Goal: Task Accomplishment & Management: Manage account settings

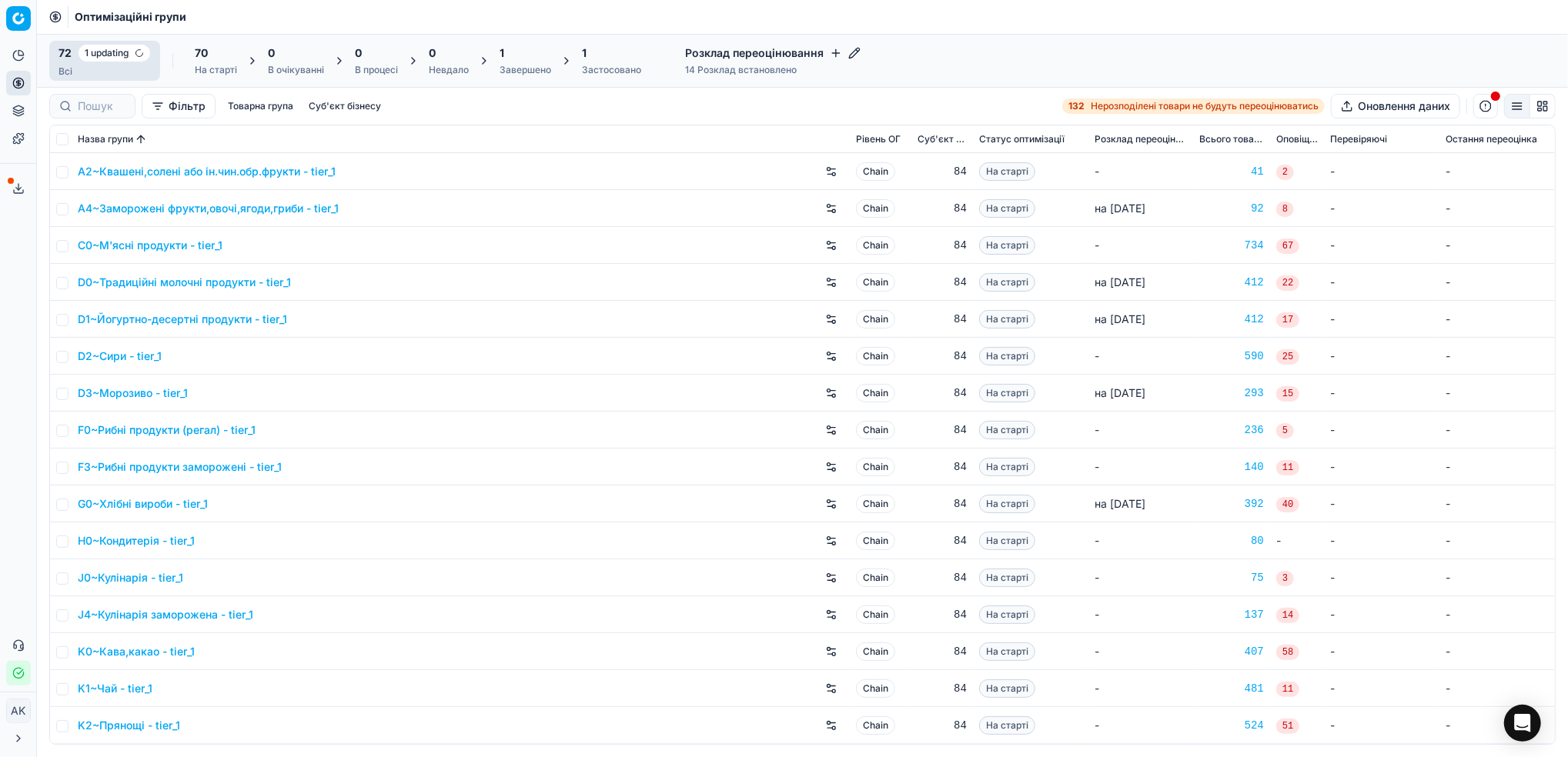
click at [602, 65] on div "Застосовано" at bounding box center [612, 70] width 60 height 12
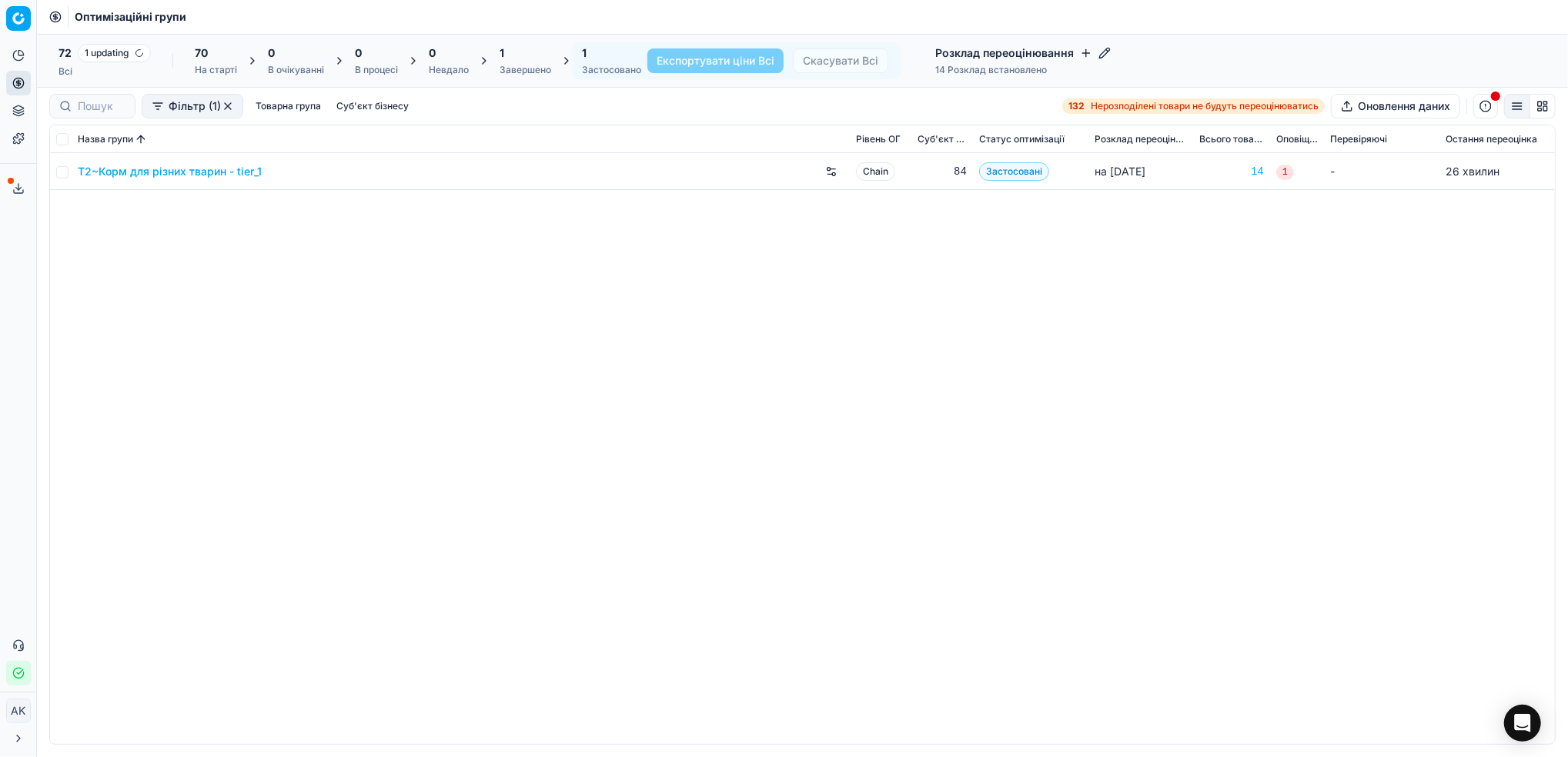
click at [526, 64] on div "Завершено" at bounding box center [525, 70] width 52 height 12
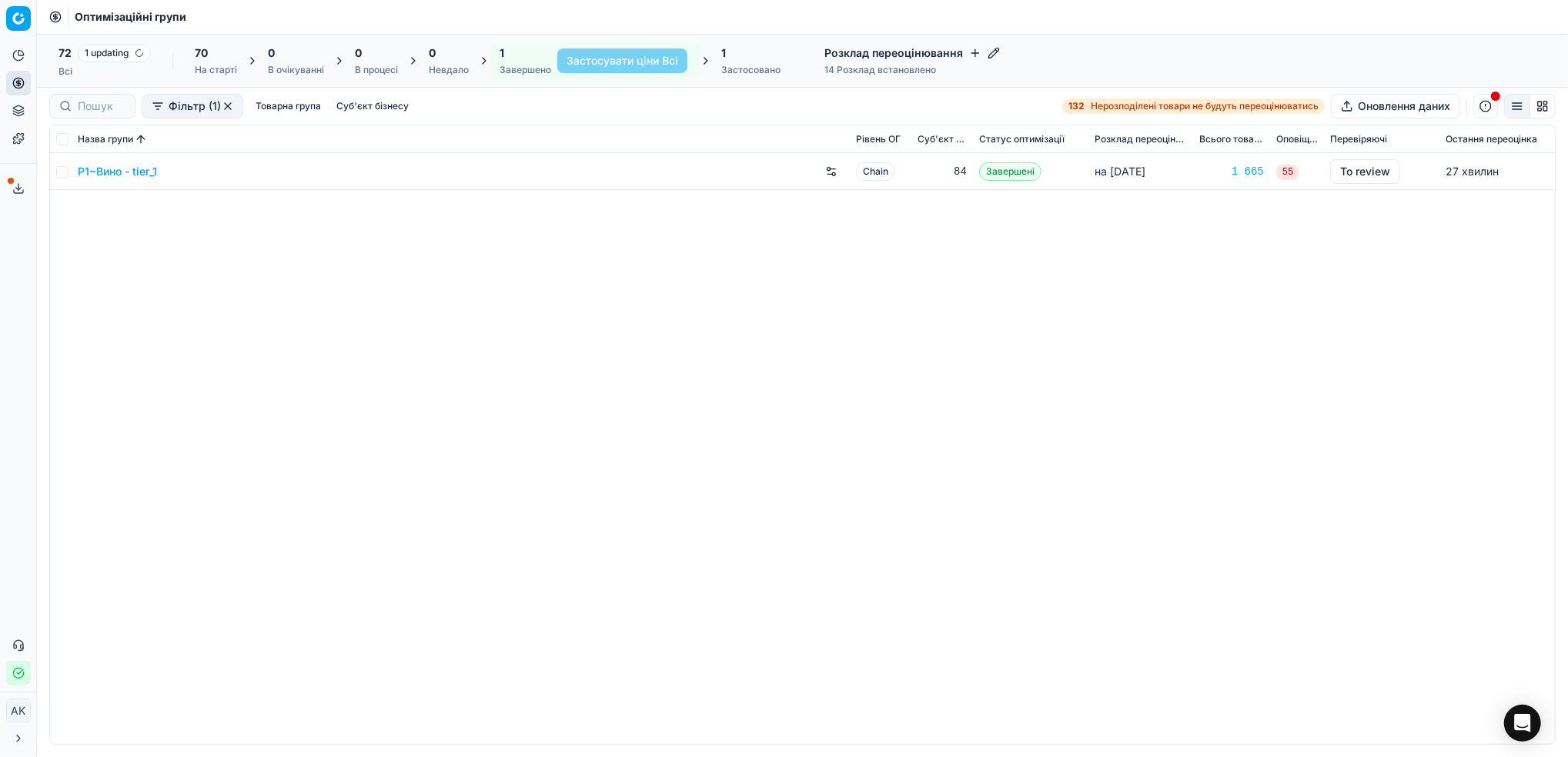
click at [766, 68] on div "Застосовано" at bounding box center [751, 70] width 60 height 12
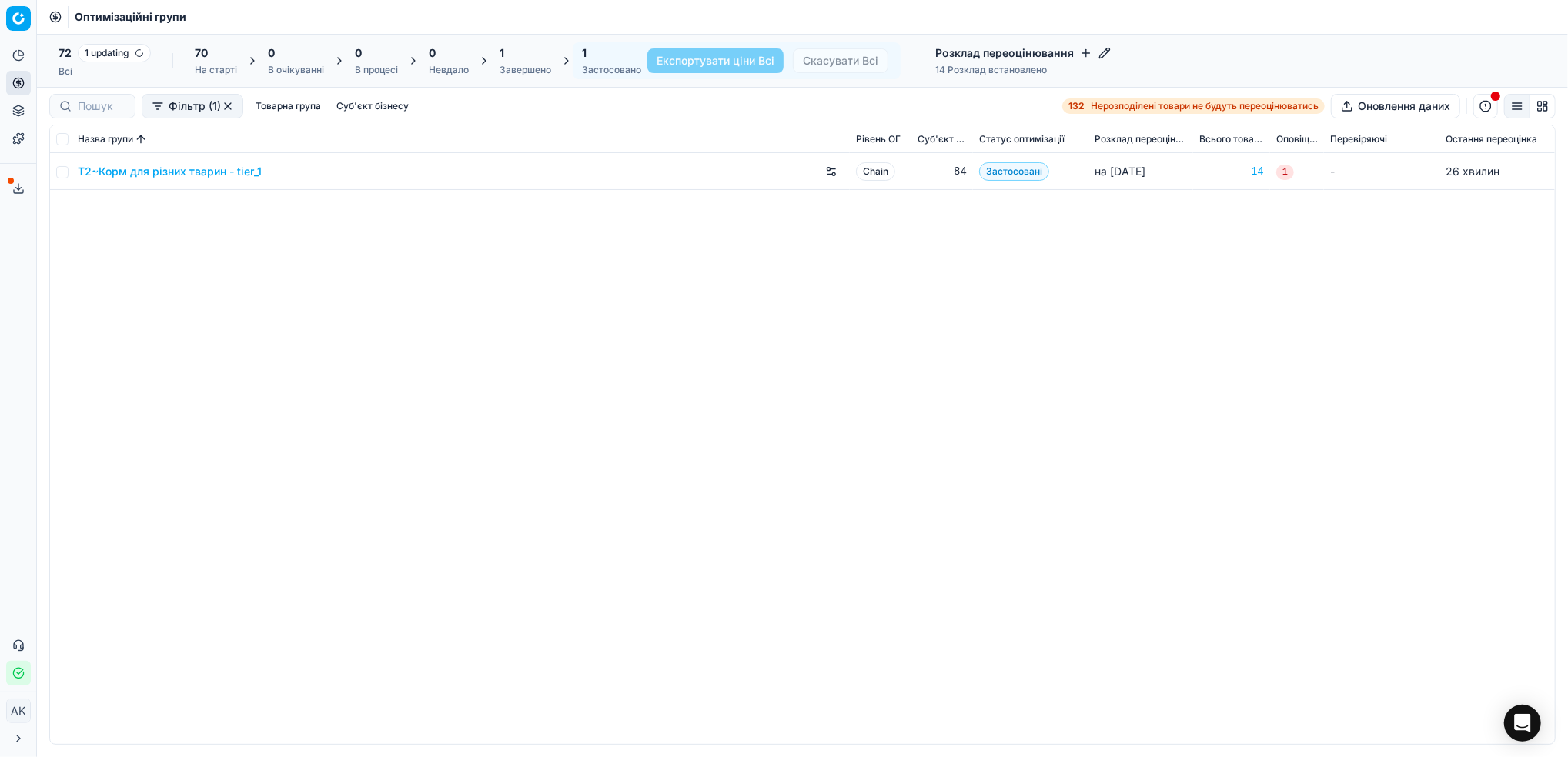
click at [59, 68] on div "Всі" at bounding box center [104, 72] width 92 height 12
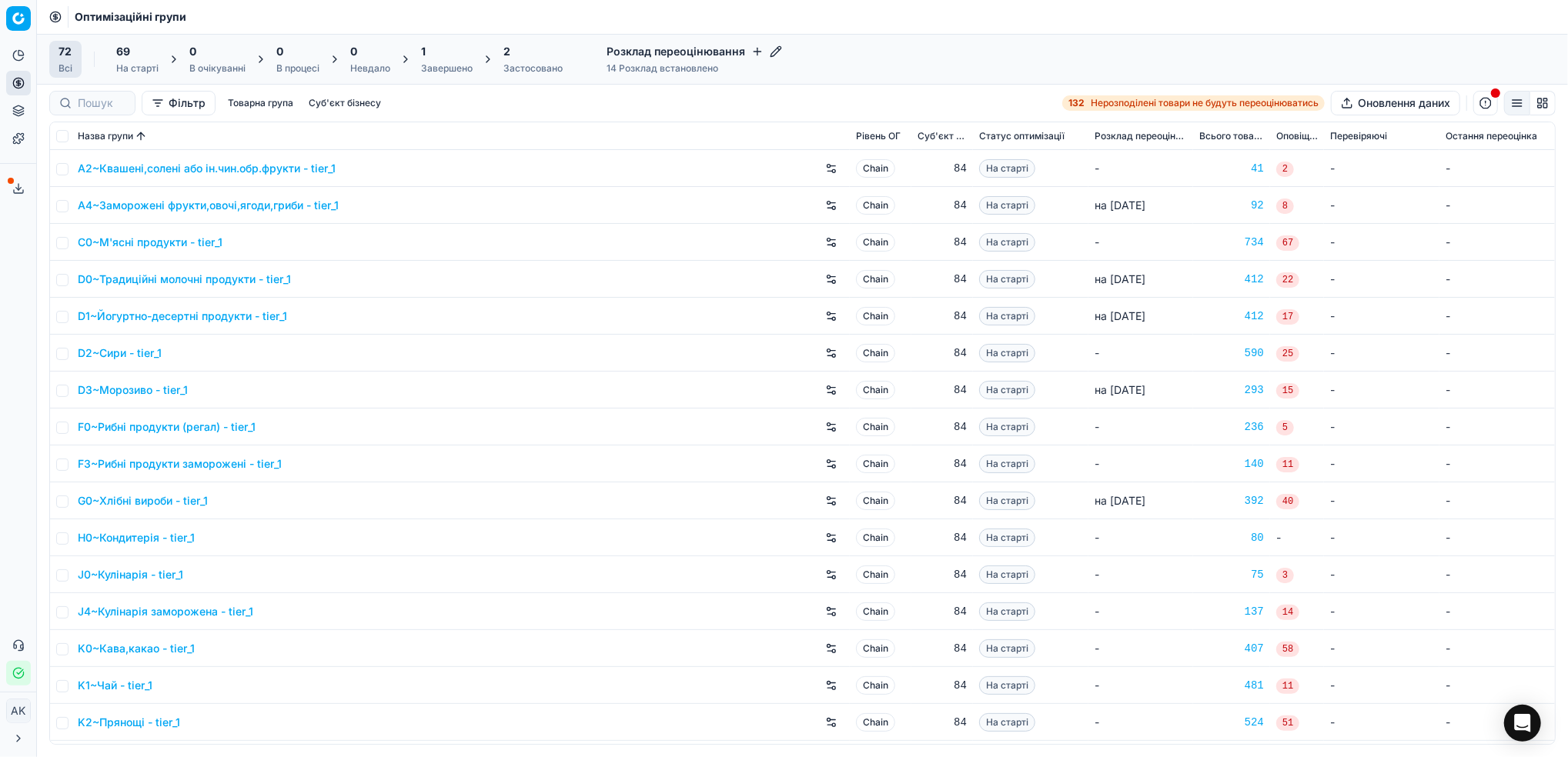
click at [436, 62] on div "Завершено" at bounding box center [447, 68] width 52 height 12
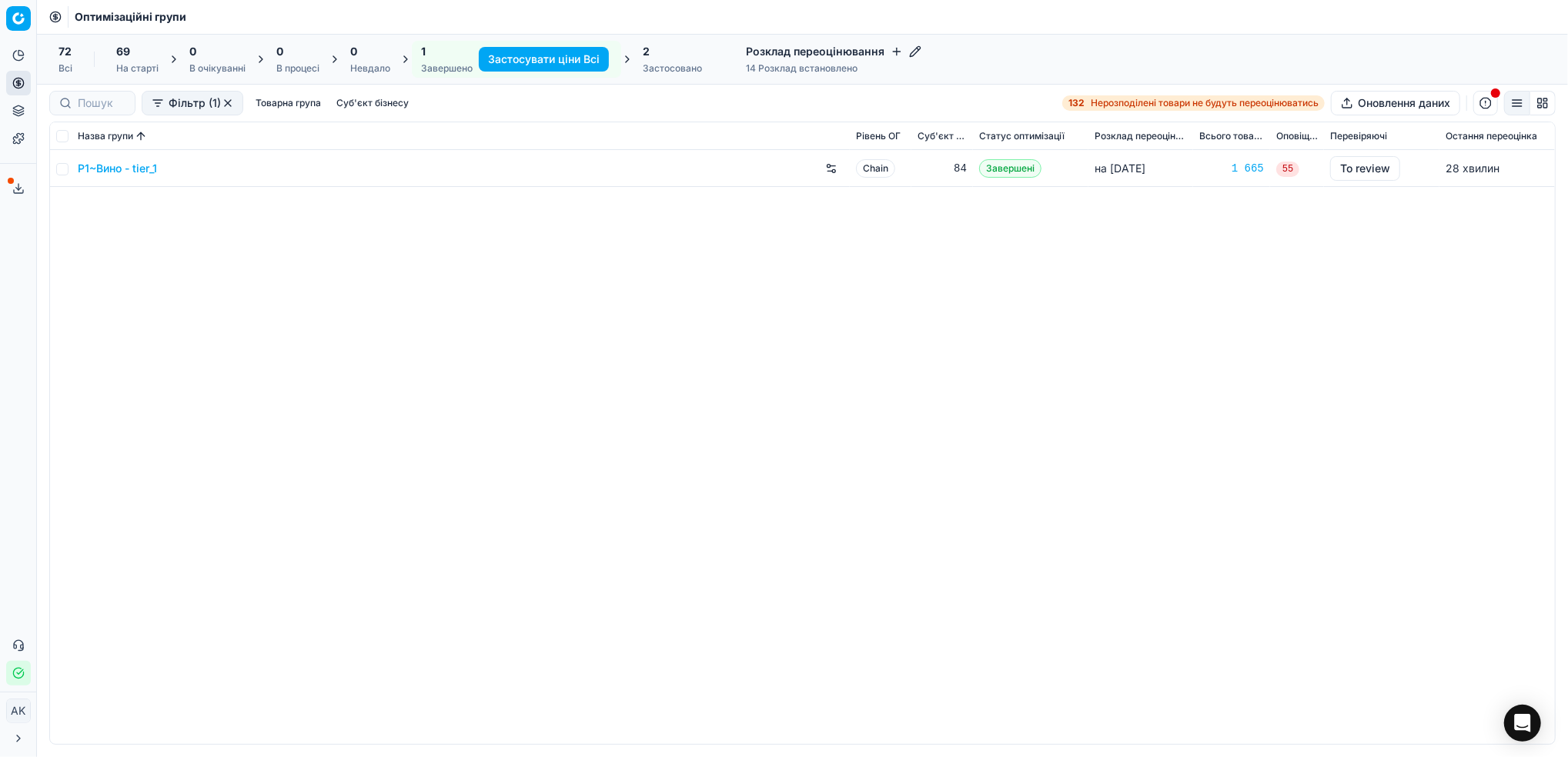
click at [57, 61] on div "72 Всі" at bounding box center [65, 59] width 32 height 37
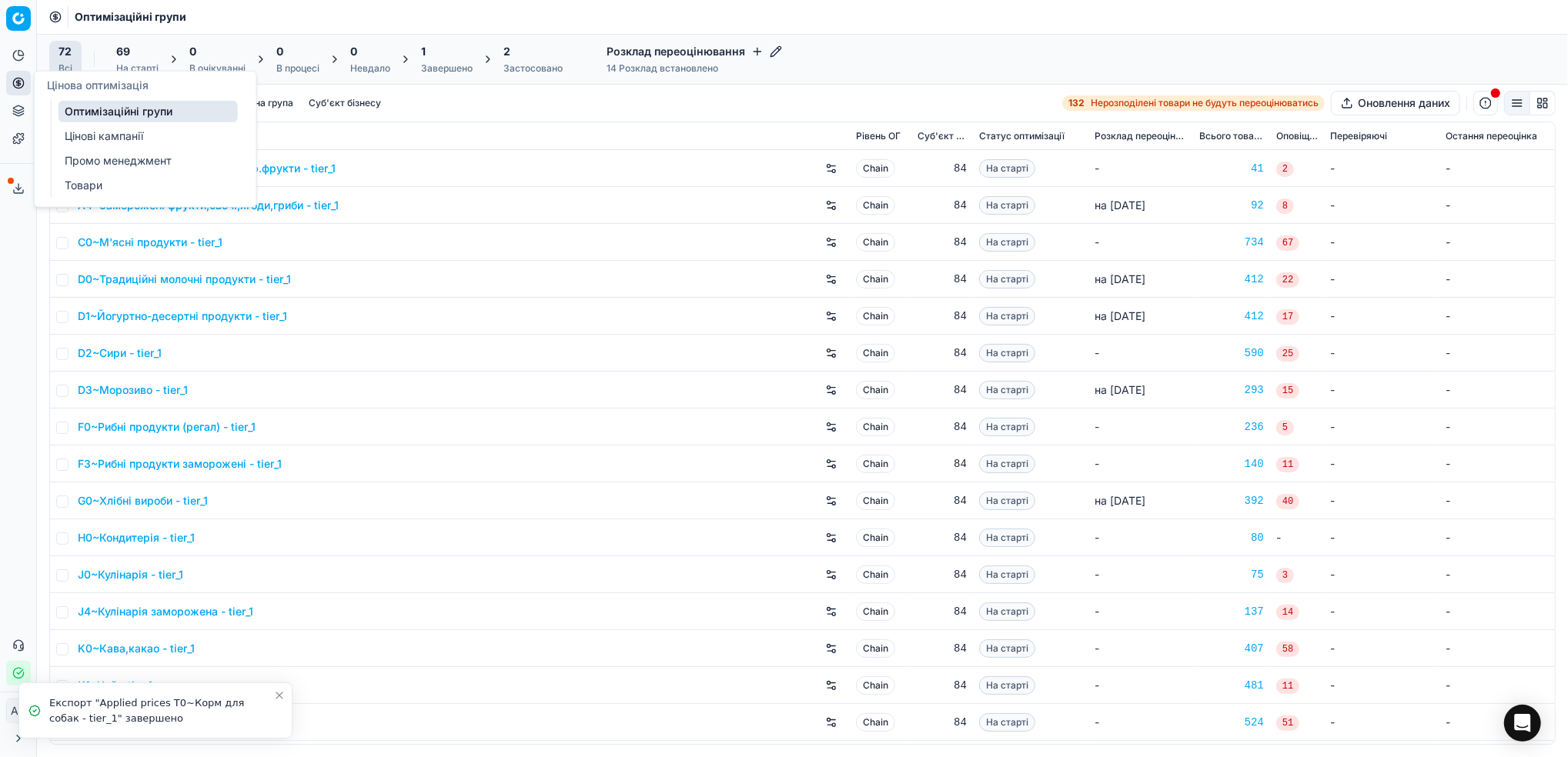
click at [132, 139] on link "Цінові кампанії" at bounding box center [148, 136] width 179 height 22
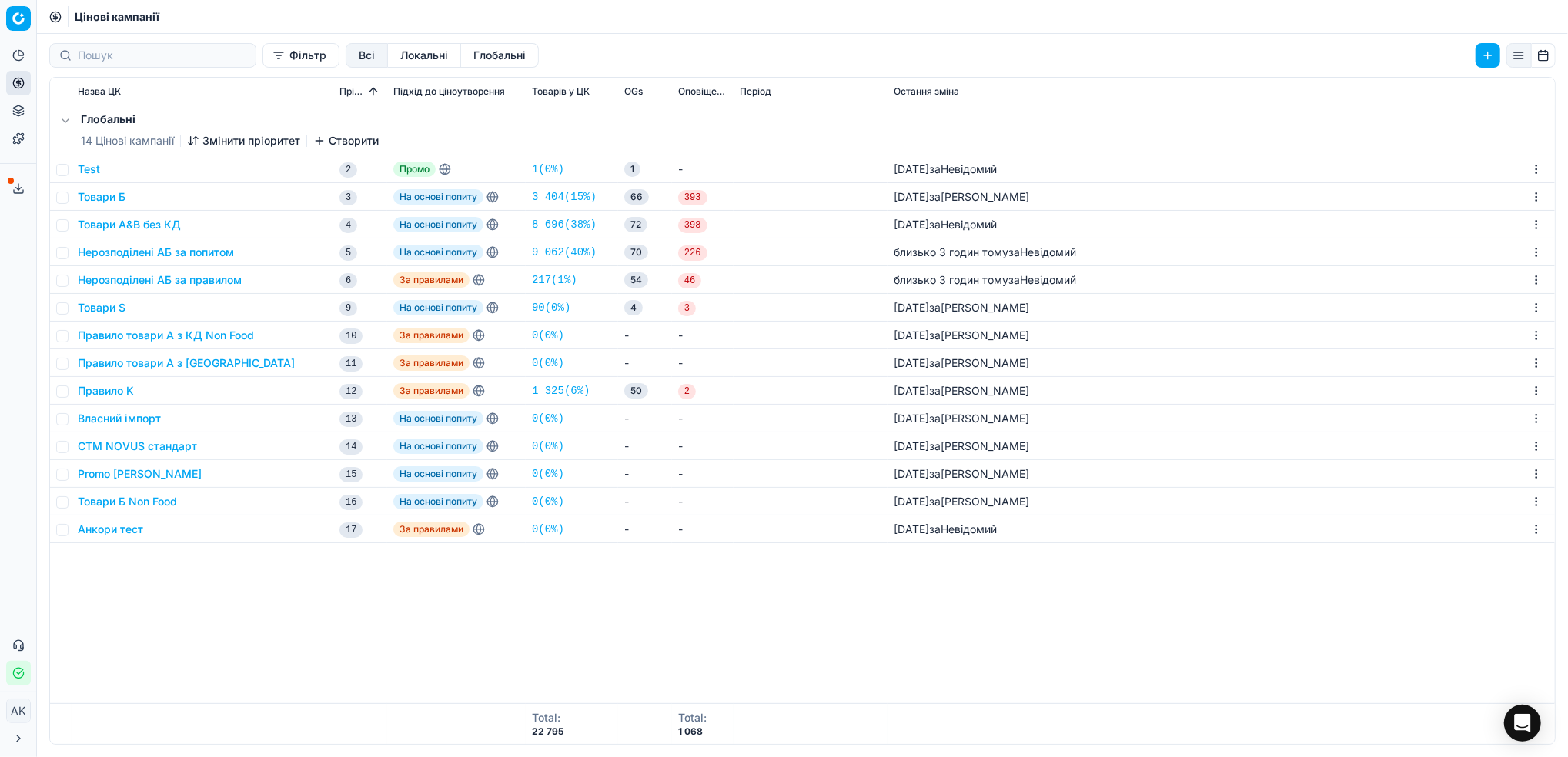
click at [118, 193] on button "Товари Б" at bounding box center [102, 197] width 47 height 16
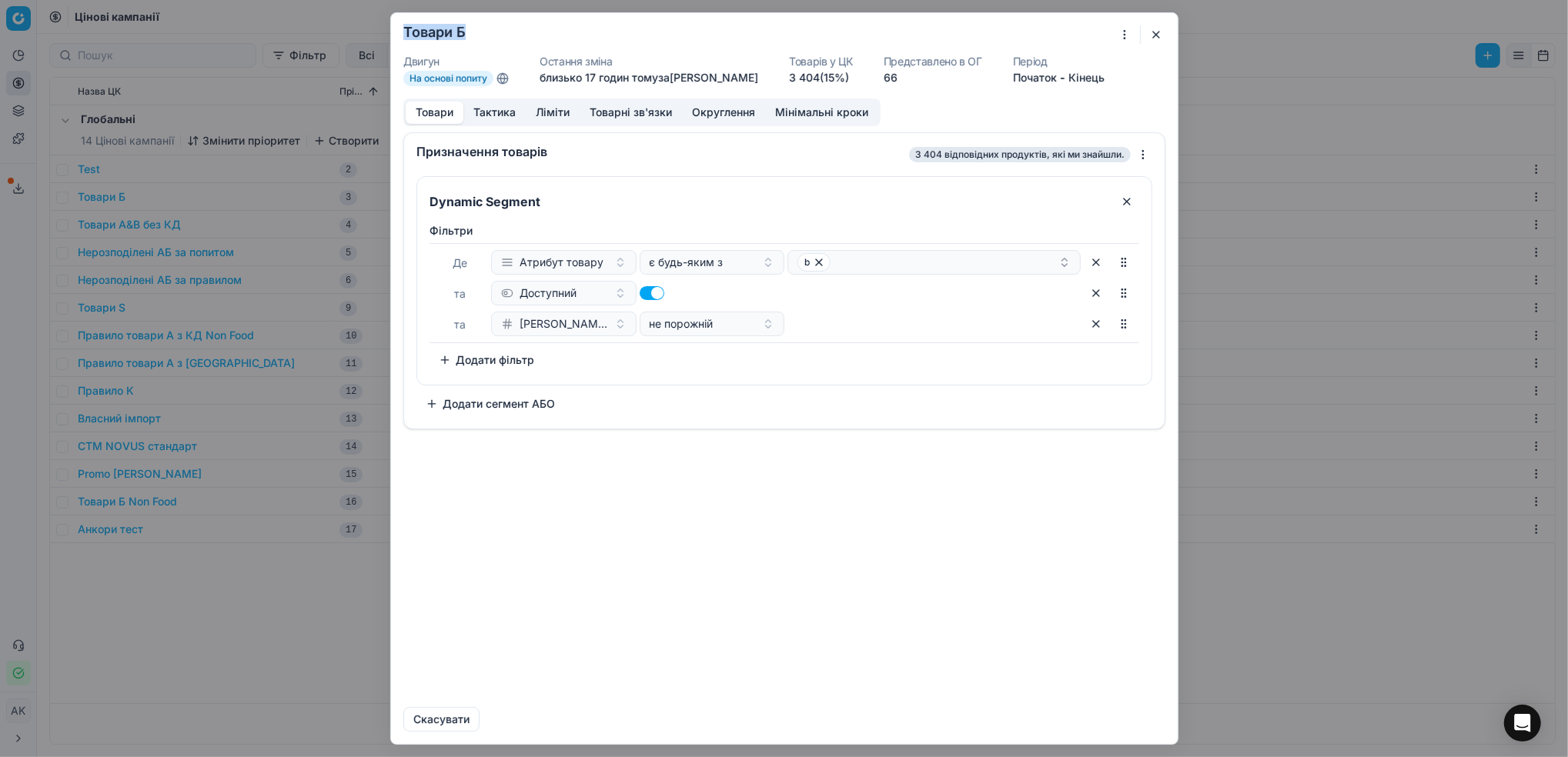
drag, startPoint x: 413, startPoint y: 28, endPoint x: 399, endPoint y: 28, distance: 14.0
click at [399, 28] on form "Ми зберігаємо налаштування ЦК. Будь ласка, зачекайте, це може зайняти декілька …" at bounding box center [784, 378] width 787 height 731
copy h2 "Товари Б"
click at [1162, 33] on button "button" at bounding box center [1156, 34] width 18 height 18
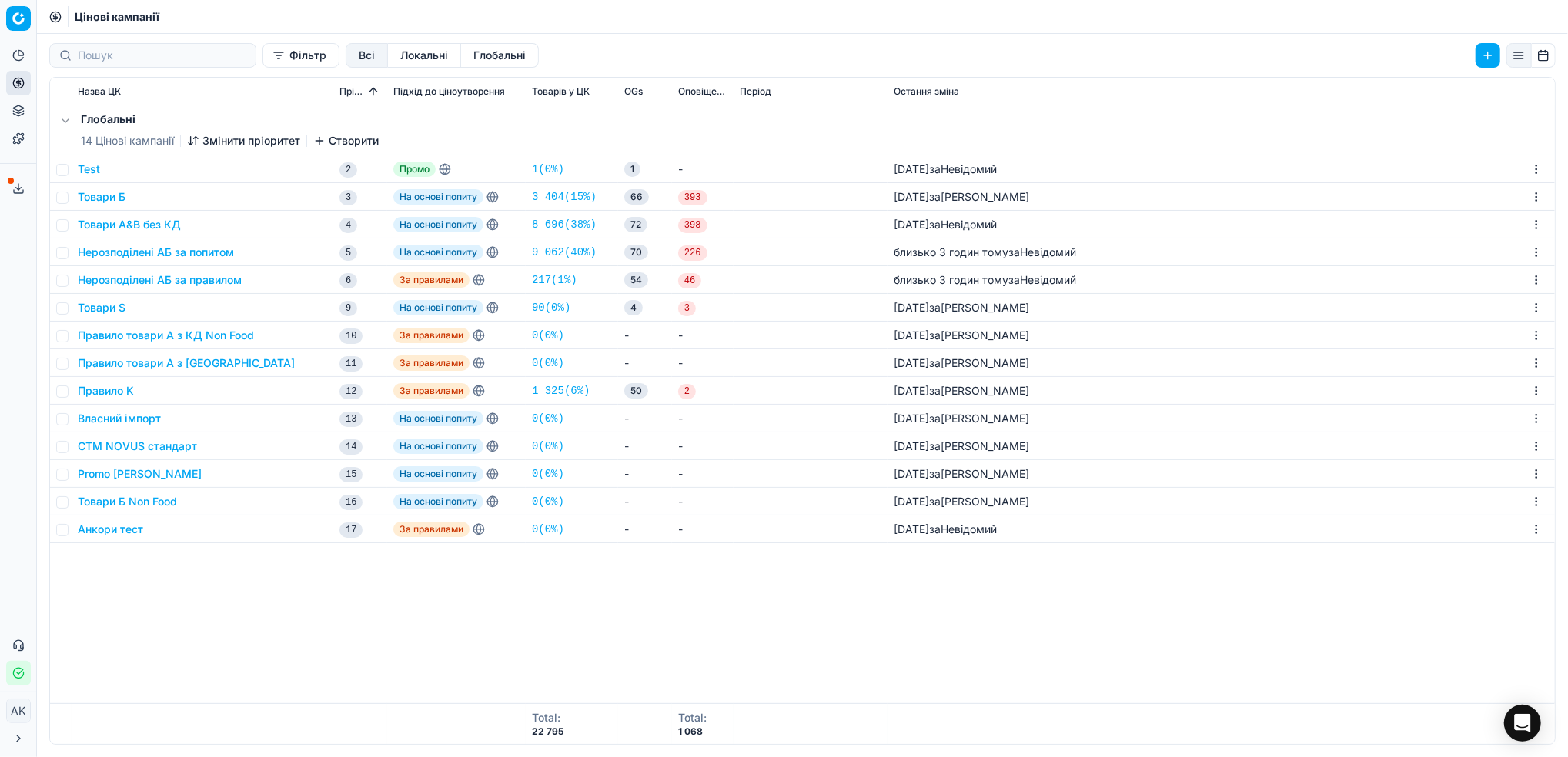
click at [107, 198] on button "Товари Б" at bounding box center [102, 197] width 47 height 16
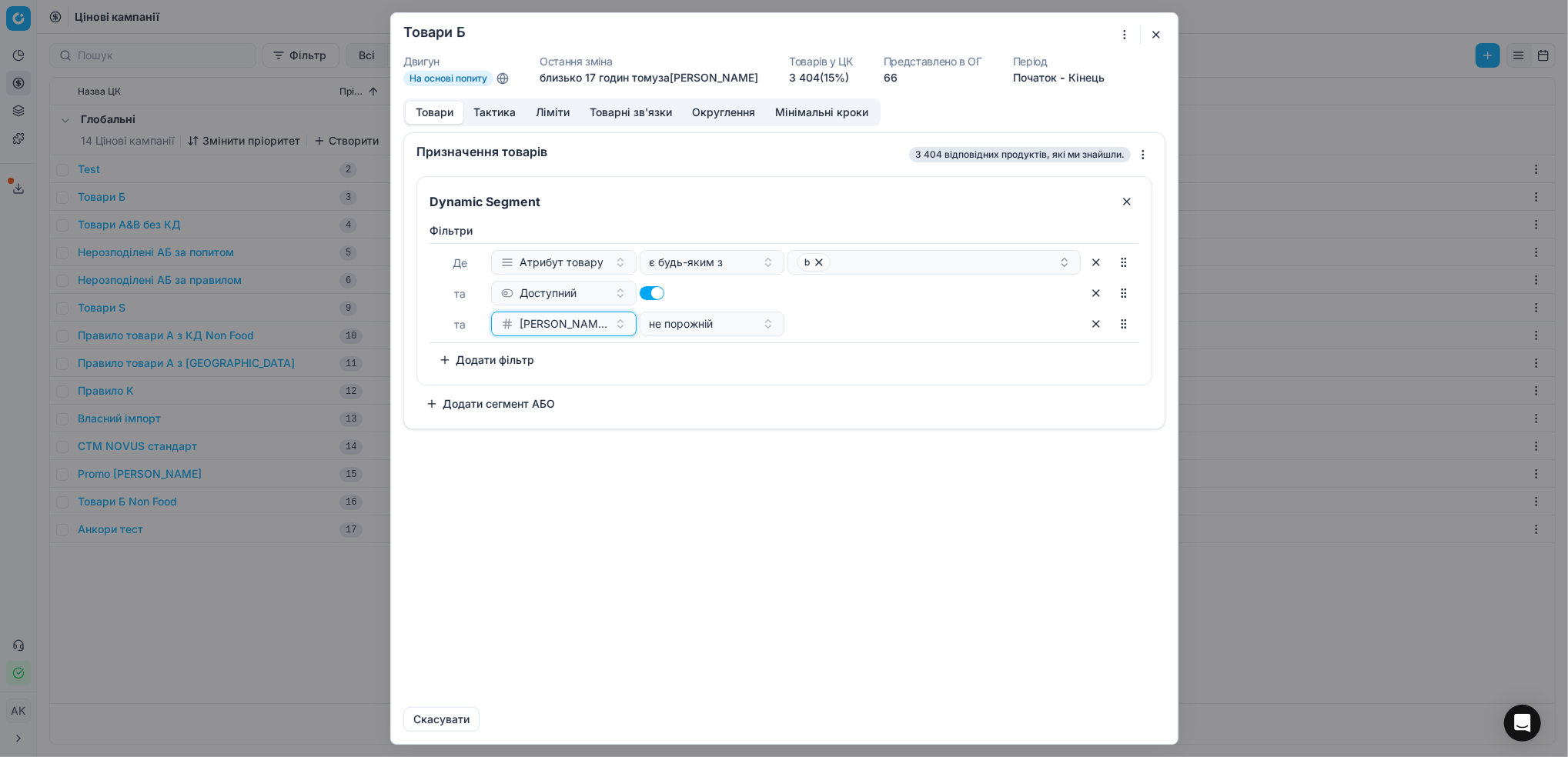
click at [588, 326] on span "[PERSON_NAME] за 7 днів" at bounding box center [563, 325] width 89 height 16
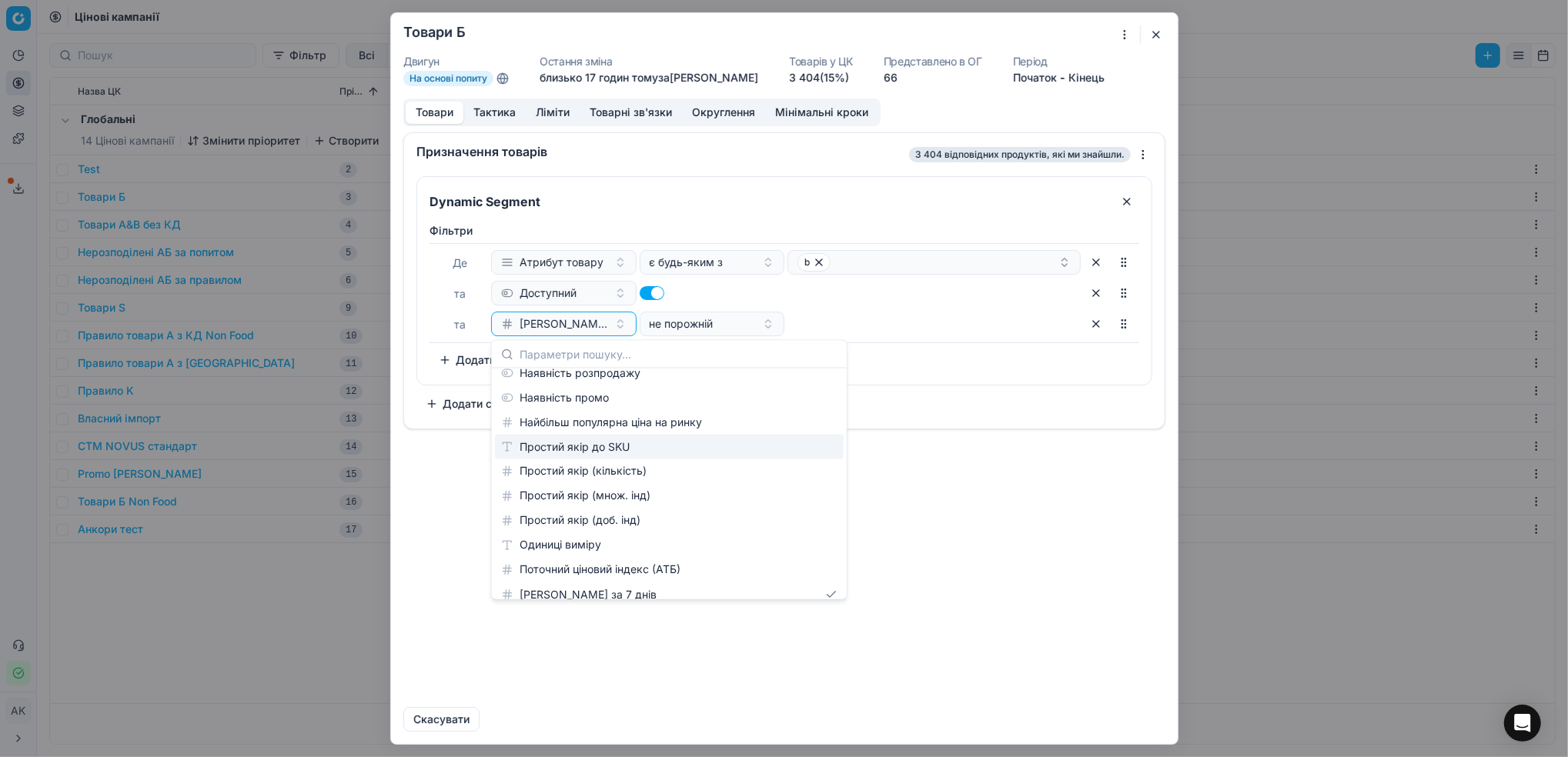
scroll to position [1025, 0]
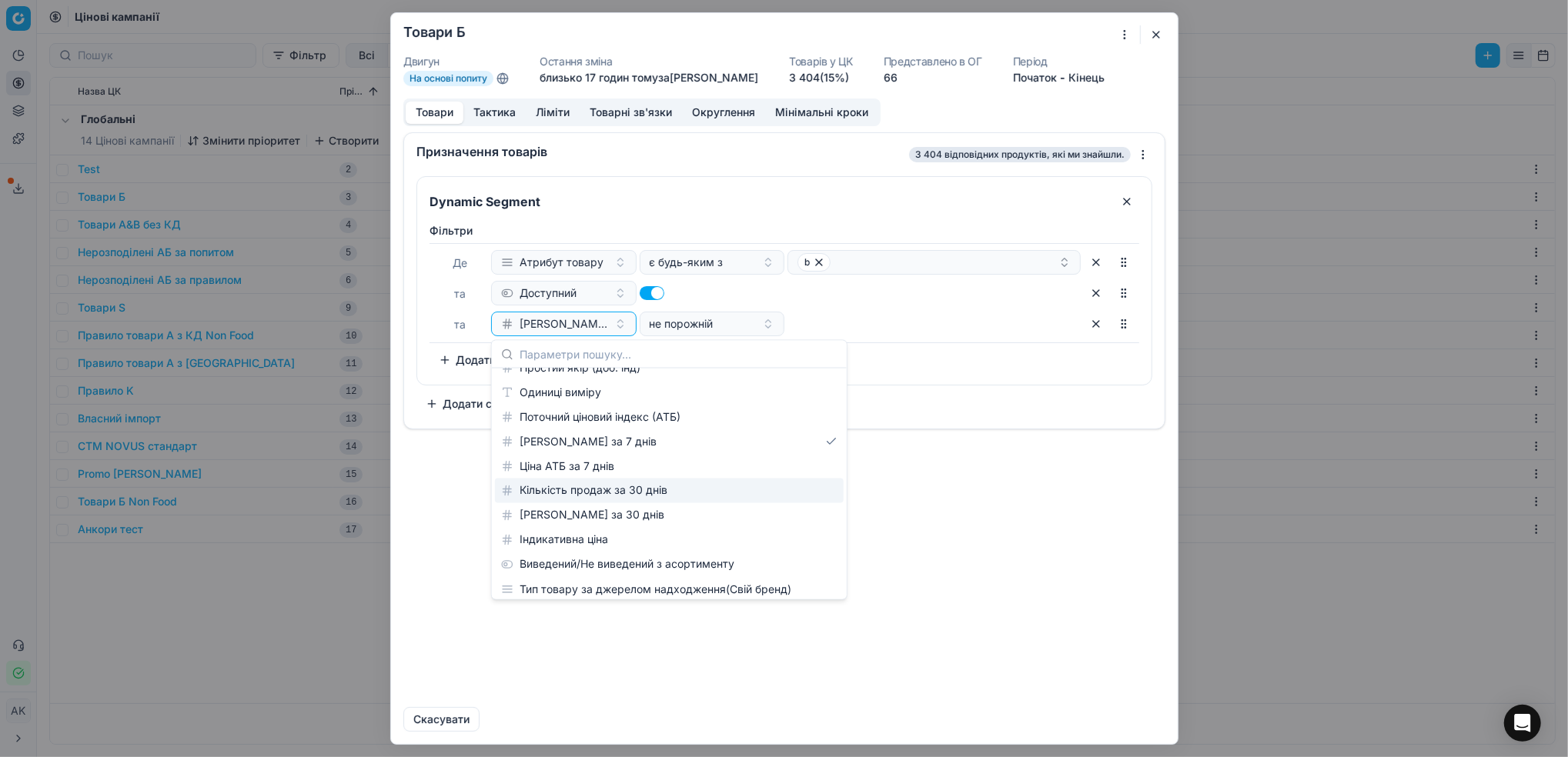
click at [1017, 496] on div "Призначення товарів 3 404 відповідних продуктів, які ми знайшли. Dynamic Segmen…" at bounding box center [784, 413] width 787 height 562
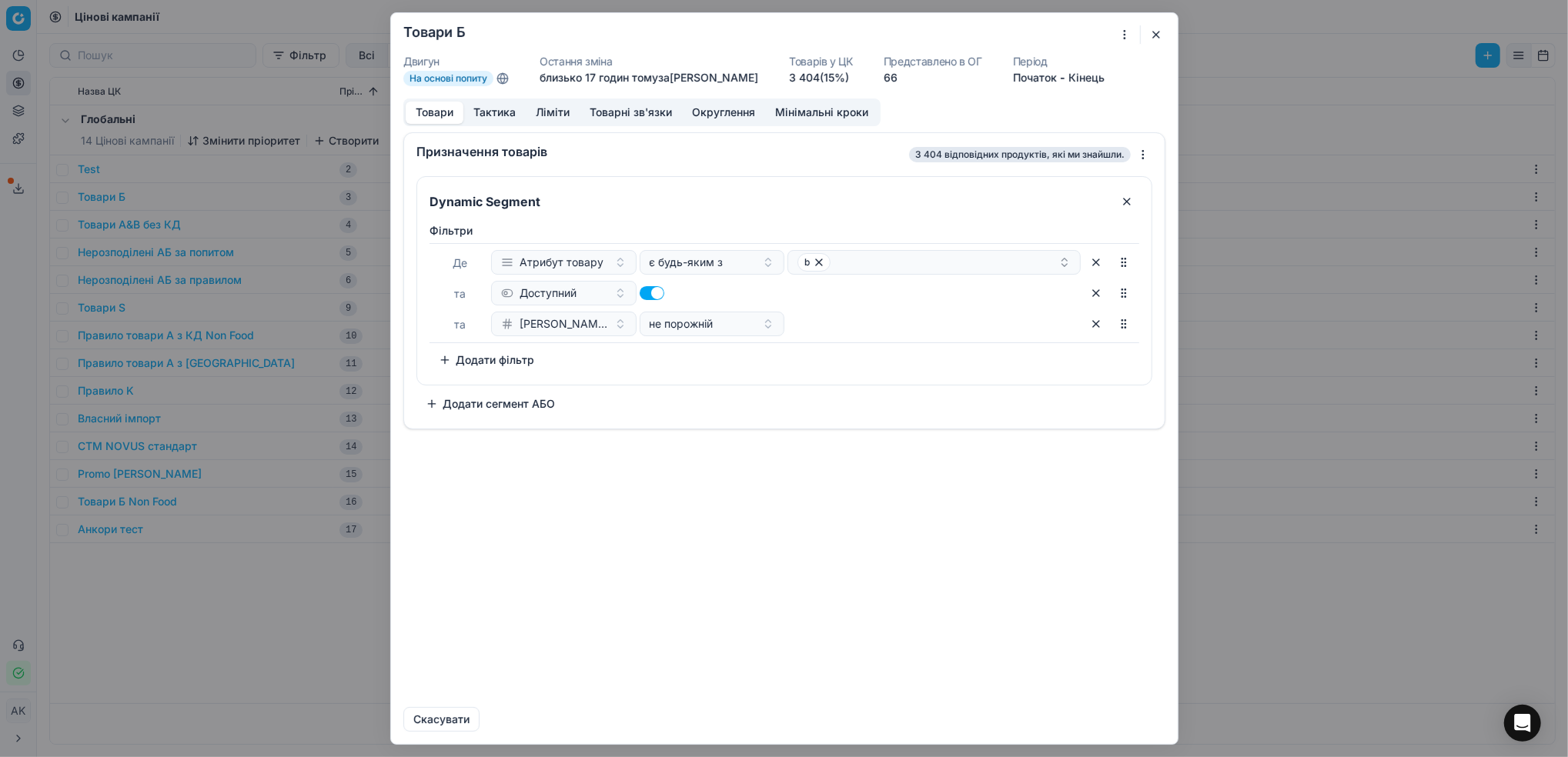
click at [553, 114] on button "Ліміти" at bounding box center [552, 112] width 54 height 22
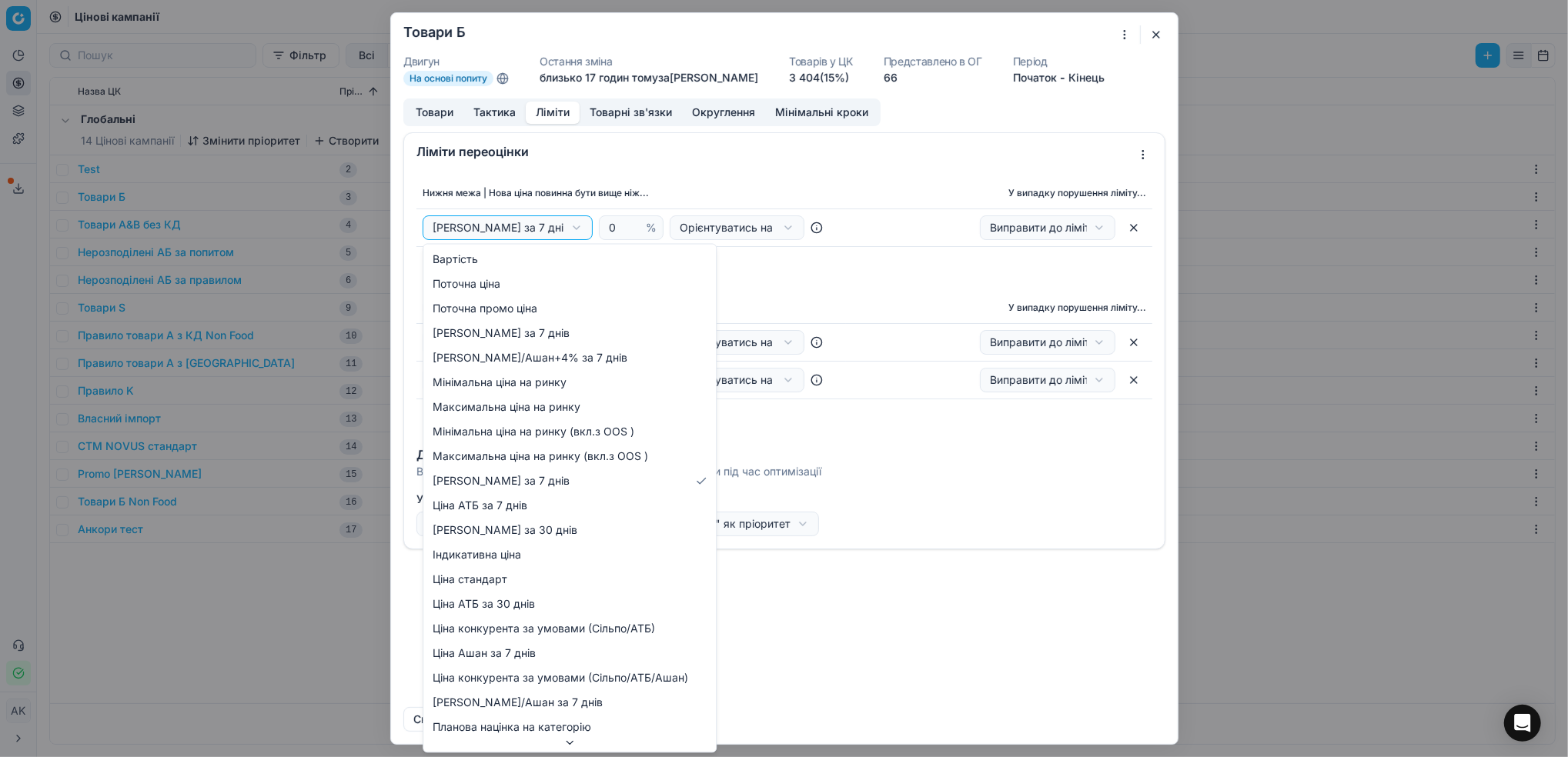
click at [447, 234] on div "Ми зберігаємо налаштування ЦК. Будь ласка, зачекайте, це може зайняти декілька …" at bounding box center [784, 378] width 1568 height 757
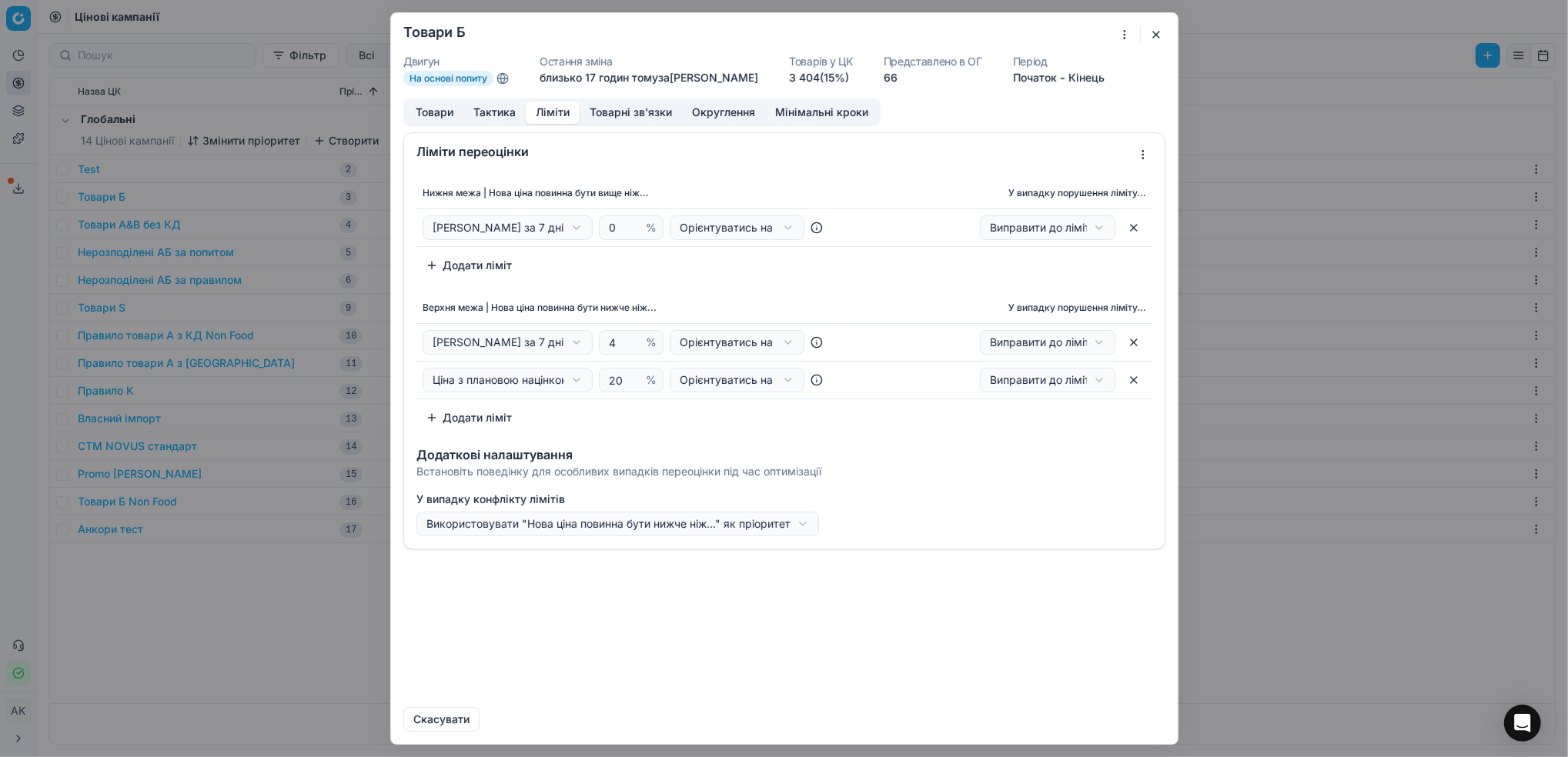
click at [641, 118] on button "Товарні зв'язки" at bounding box center [631, 112] width 103 height 22
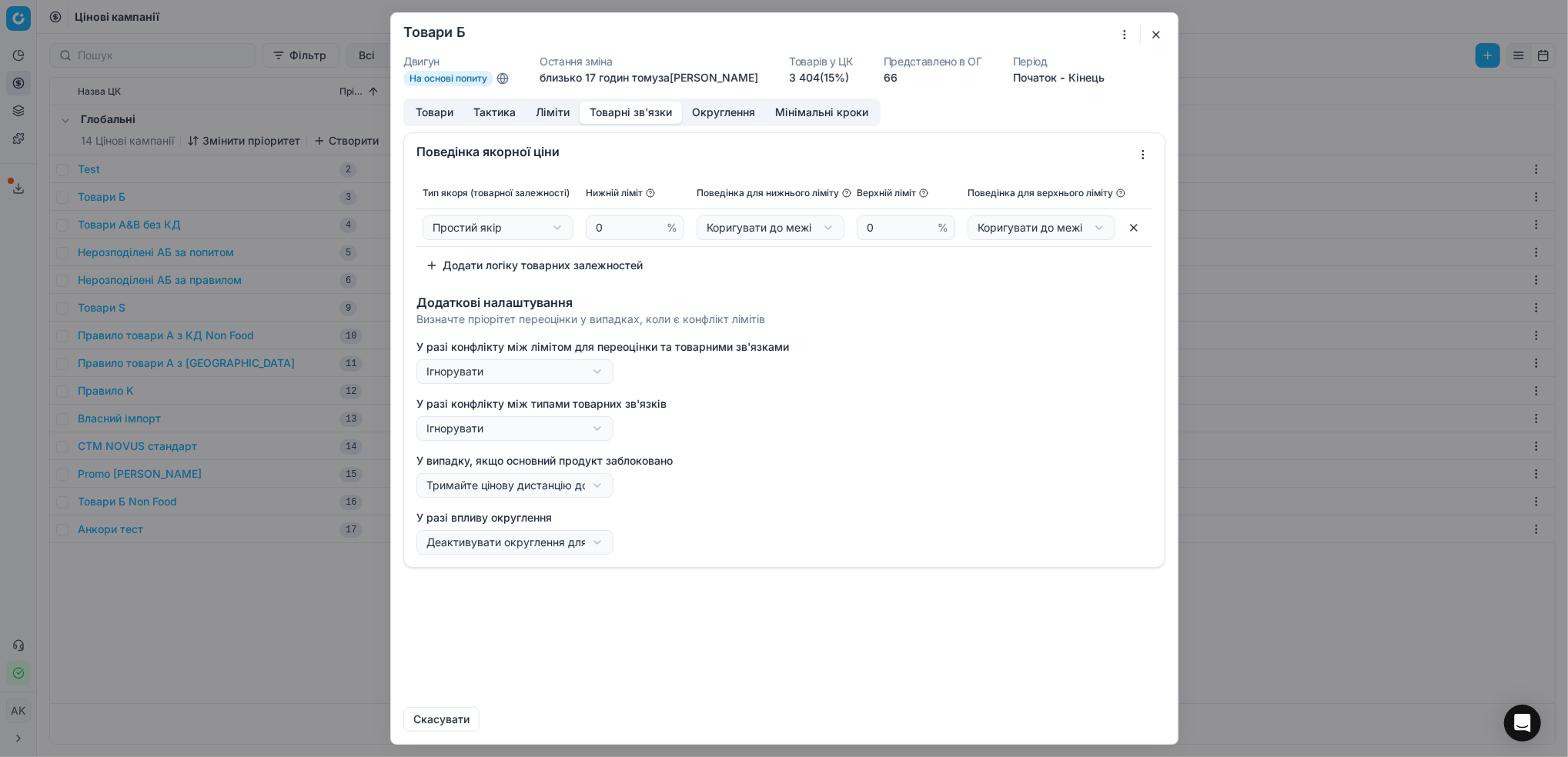
click at [716, 110] on button "Округлення" at bounding box center [723, 112] width 83 height 22
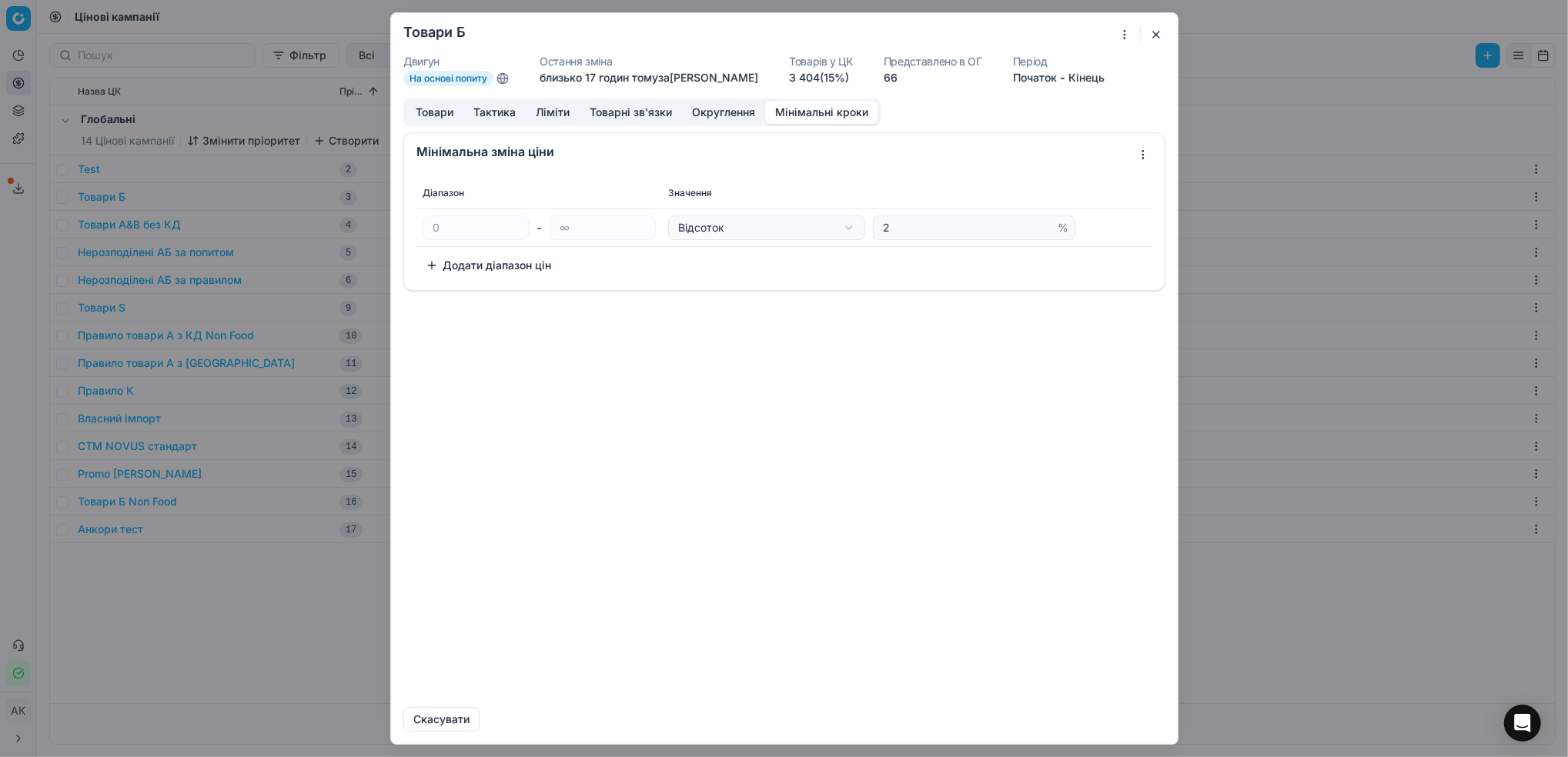
click at [822, 107] on button "Мінімальні кроки" at bounding box center [821, 112] width 113 height 22
click at [1159, 34] on button "button" at bounding box center [1156, 34] width 18 height 18
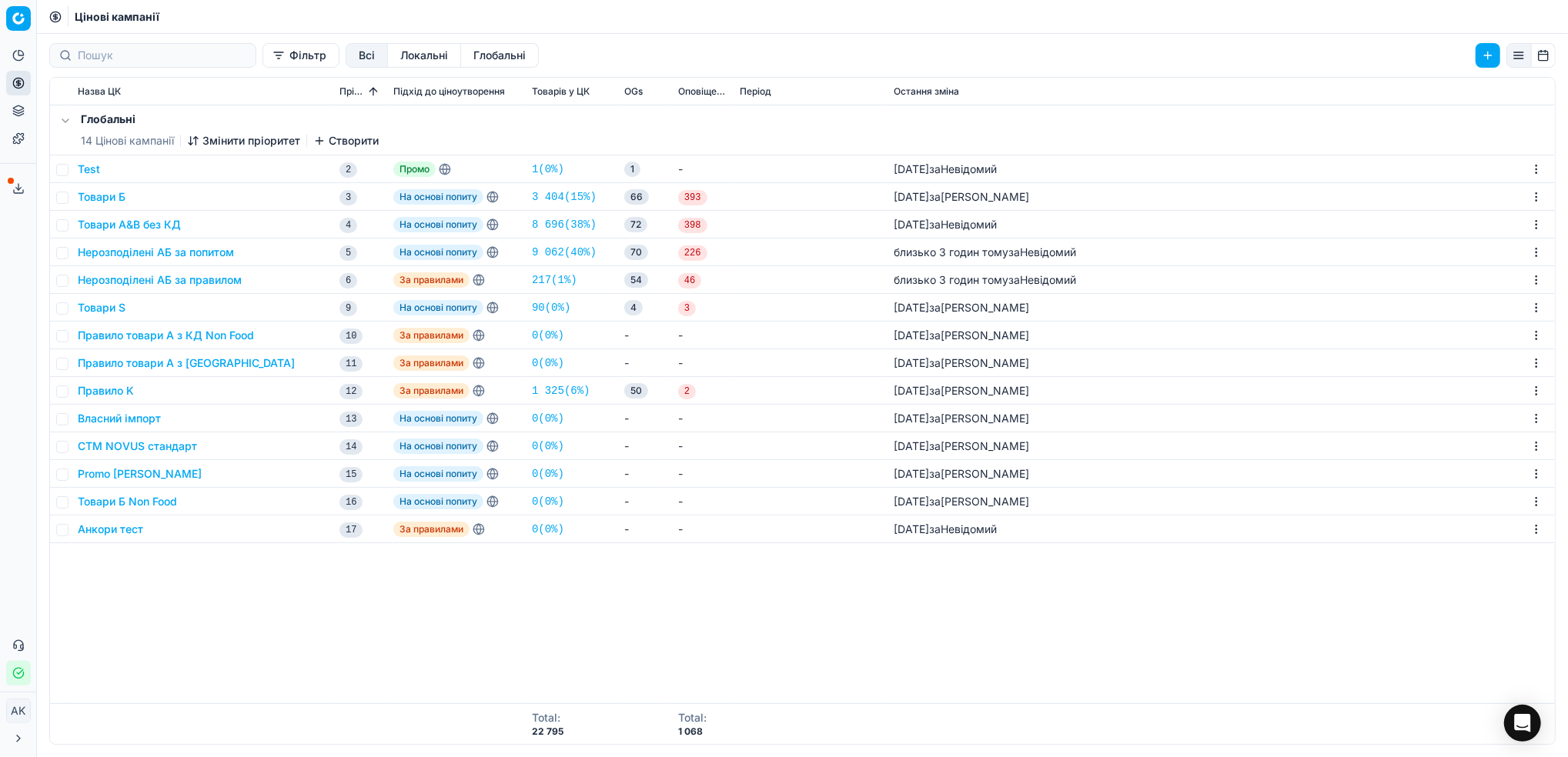
click at [138, 228] on button "Товари А&B без КД" at bounding box center [130, 225] width 104 height 16
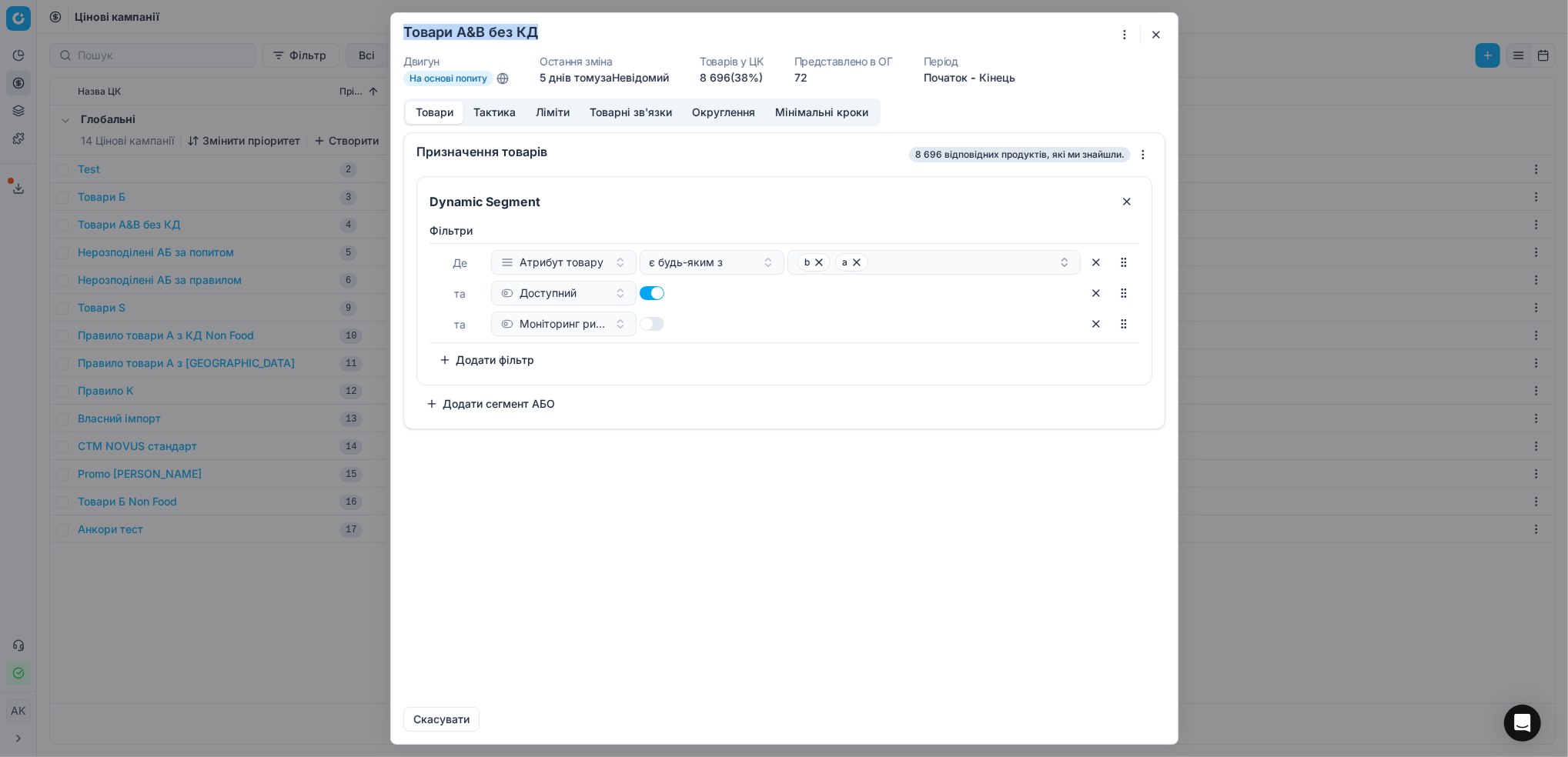
drag, startPoint x: 546, startPoint y: 34, endPoint x: 392, endPoint y: 31, distance: 154.0
click at [392, 31] on form "Ми зберігаємо налаштування ЦК. Будь ласка, зачекайте, це може зайняти декілька …" at bounding box center [784, 378] width 787 height 731
copy h2 "Товари А&B без КД"
click at [562, 115] on button "Ліміти" at bounding box center [552, 112] width 54 height 22
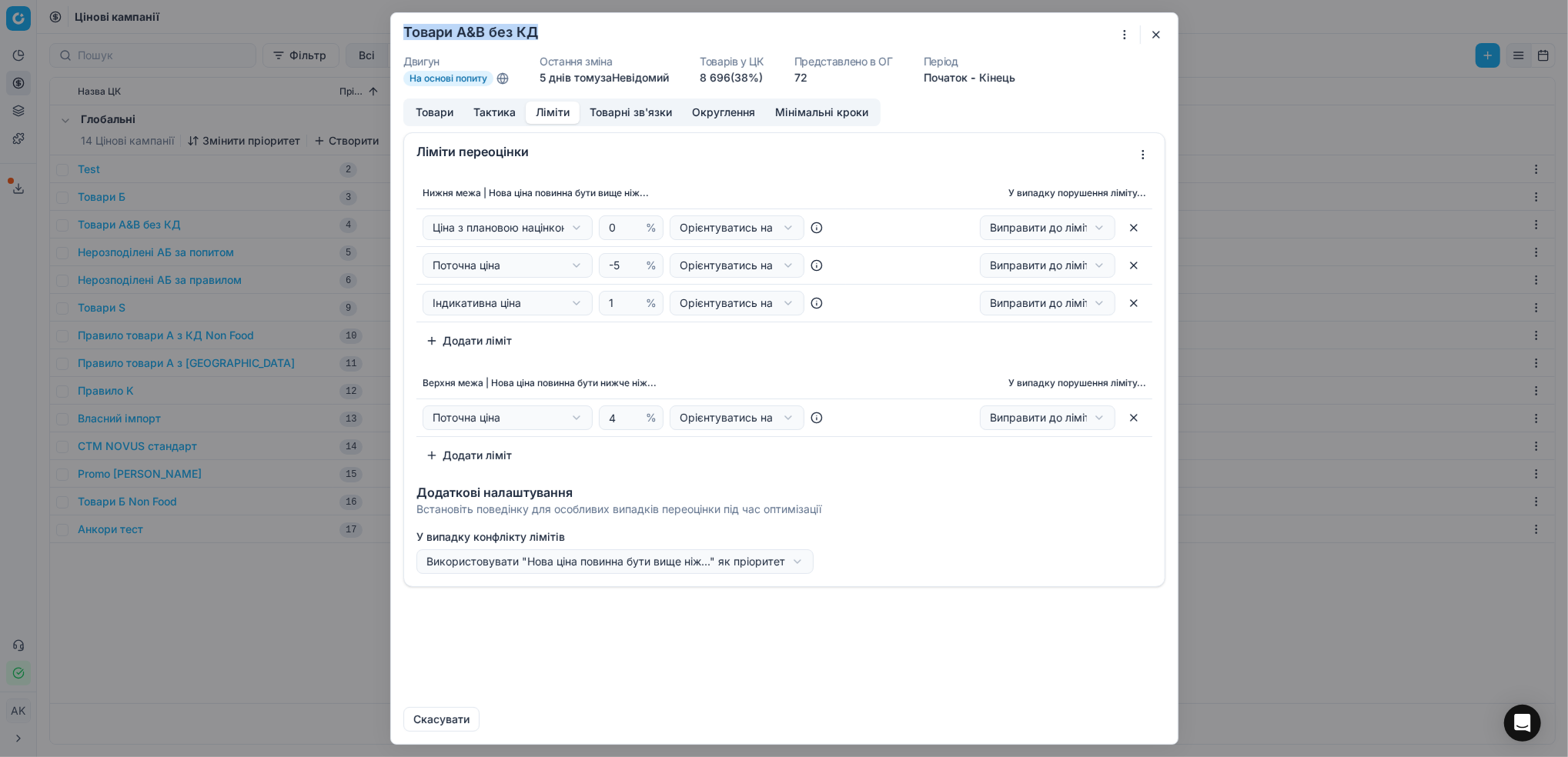
click at [1162, 34] on button "button" at bounding box center [1156, 34] width 18 height 18
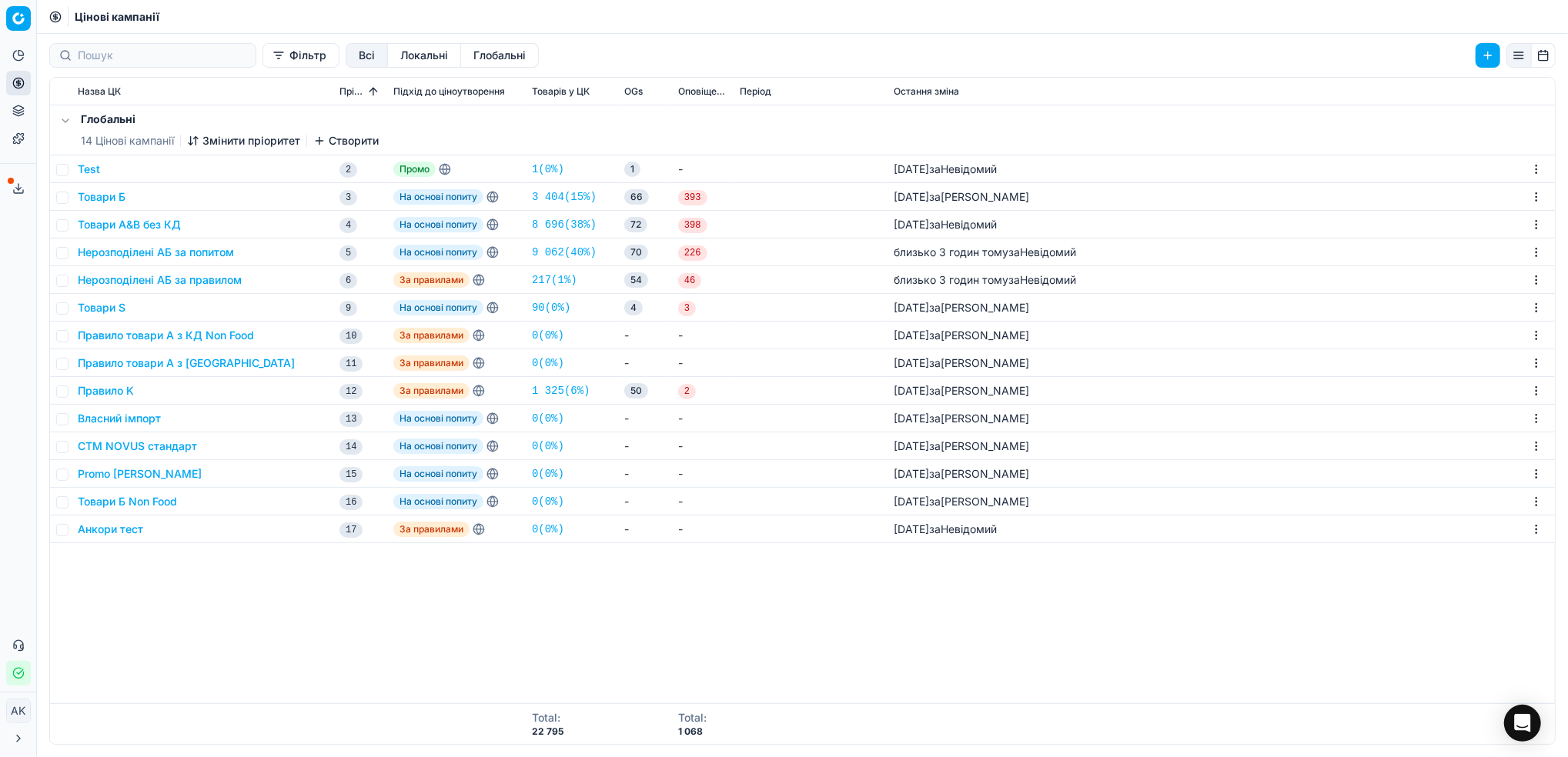
click at [120, 257] on button "Нерозподілені АБ за попитом" at bounding box center [156, 253] width 156 height 16
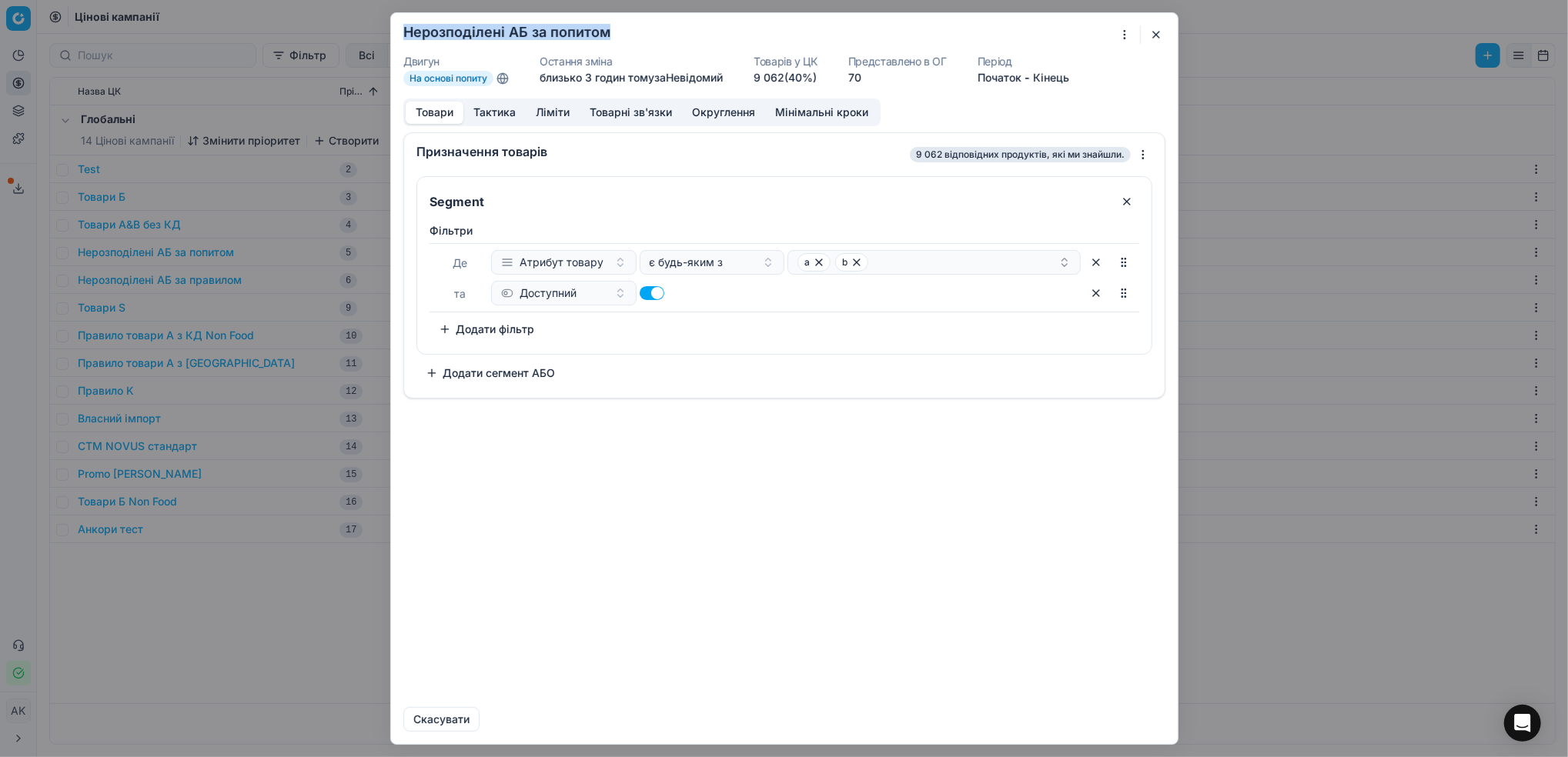
drag, startPoint x: 624, startPoint y: 32, endPoint x: 389, endPoint y: 35, distance: 235.0
click at [389, 35] on div "Ми зберігаємо налаштування ЦК. Будь ласка, зачекайте, це може зайняти декілька …" at bounding box center [784, 378] width 1568 height 757
copy form "Ми зберігаємо налаштування ЦК. Будь ласка, зачекайте, це може зайняти декілька …"
click at [490, 121] on button "Тактика" at bounding box center [494, 112] width 62 height 22
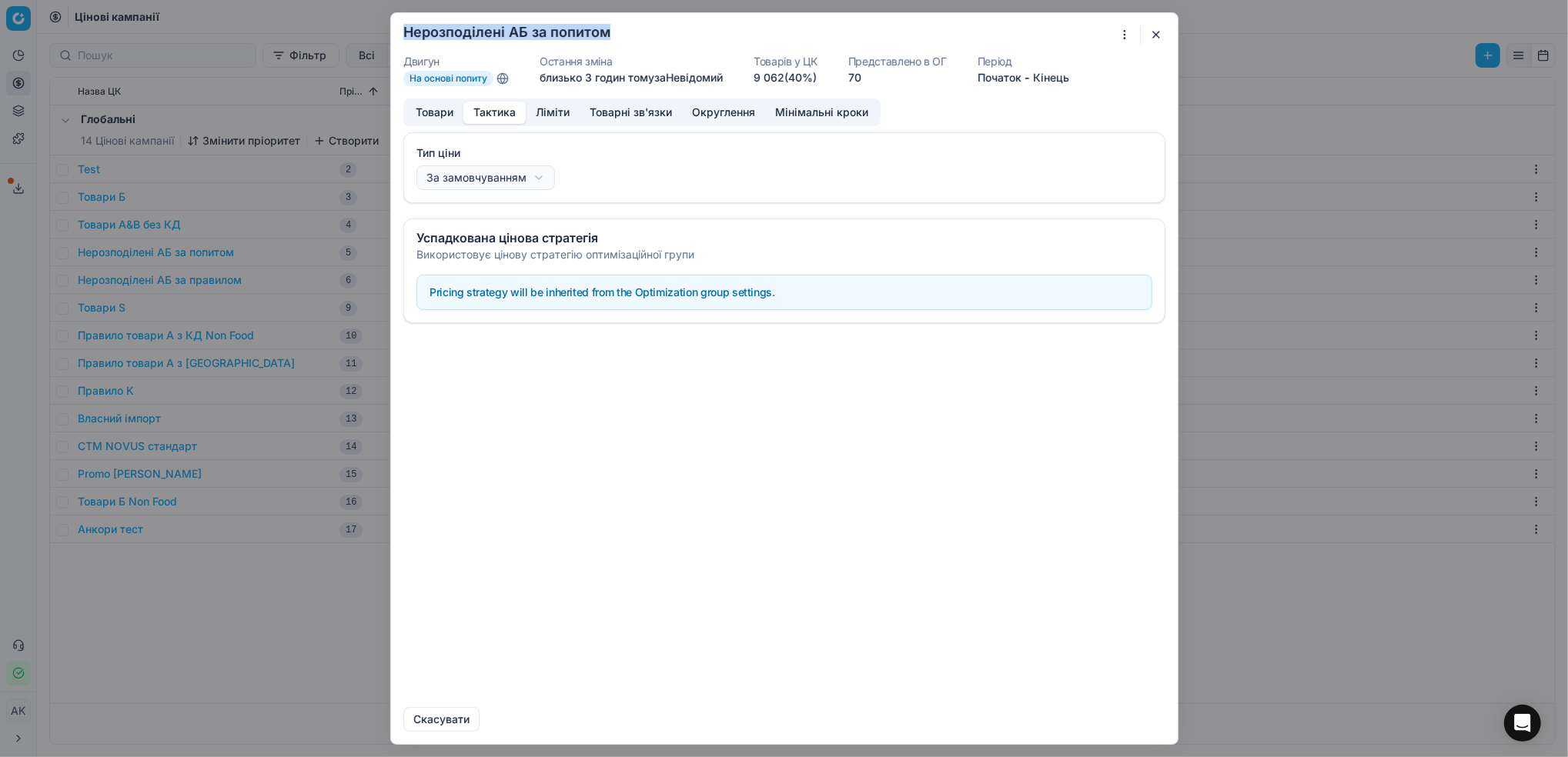
click at [426, 113] on button "Товари" at bounding box center [434, 112] width 58 height 22
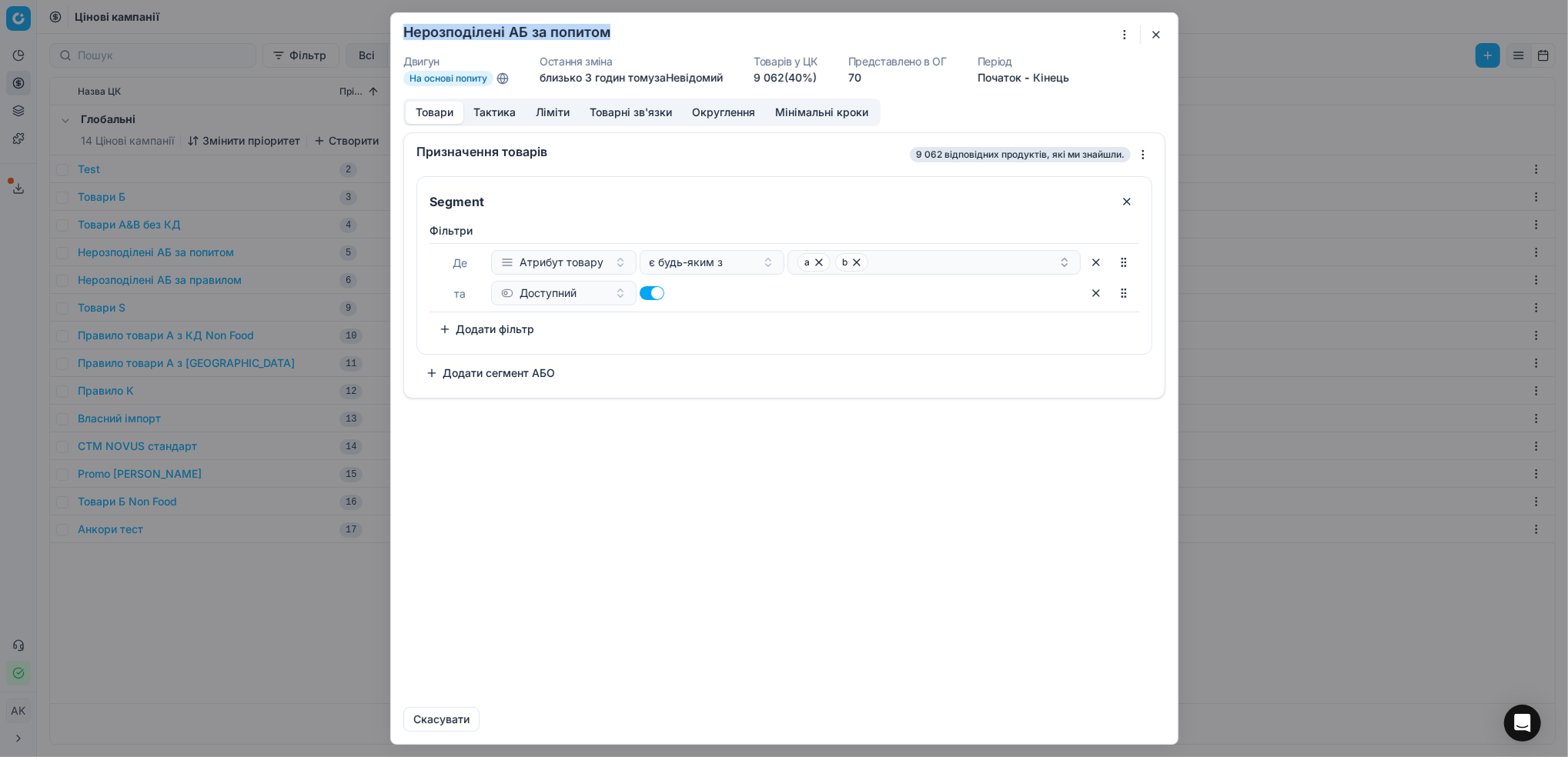
click at [546, 114] on button "Ліміти" at bounding box center [552, 112] width 54 height 22
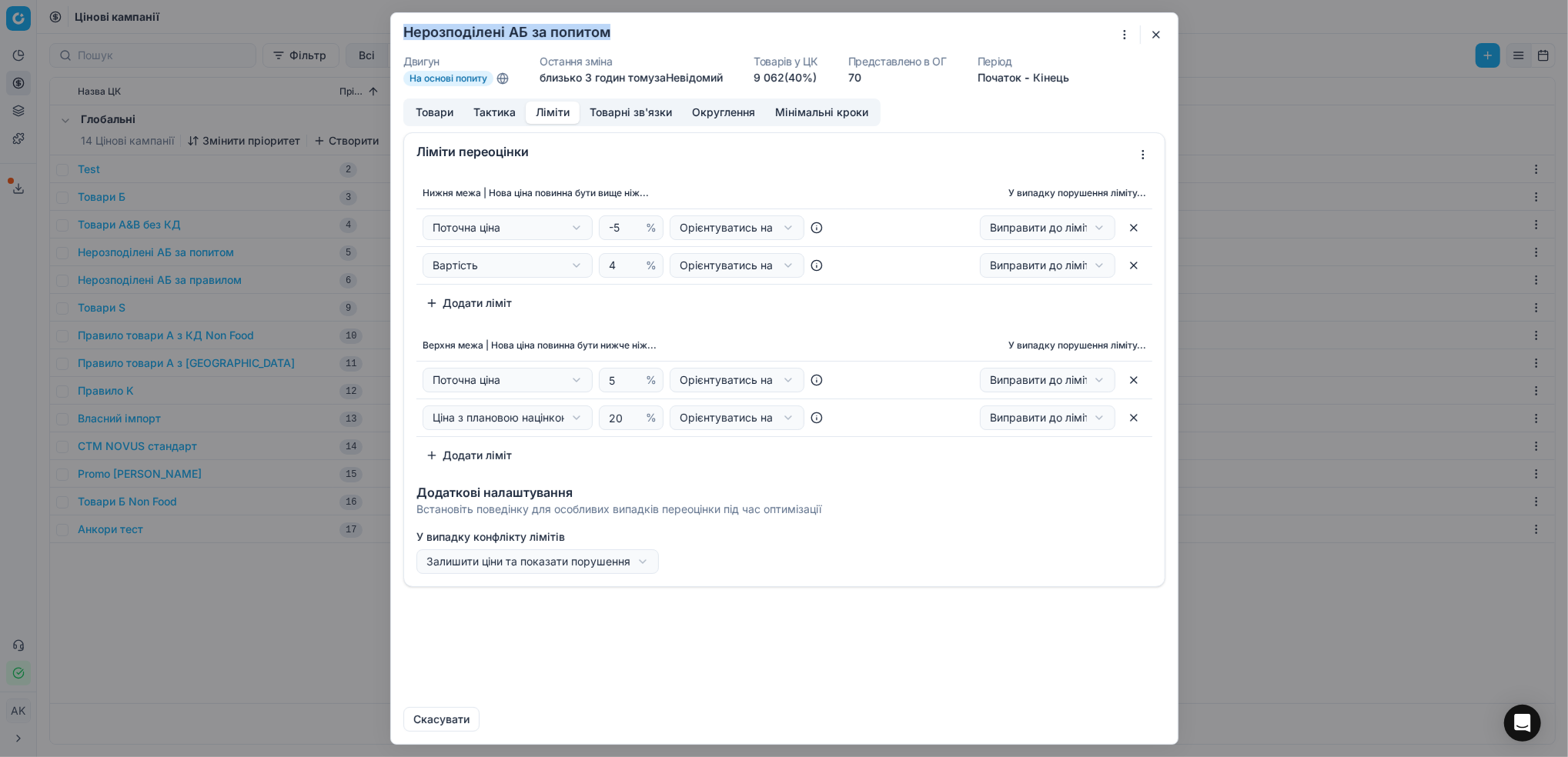
click at [1157, 27] on button "button" at bounding box center [1156, 34] width 18 height 18
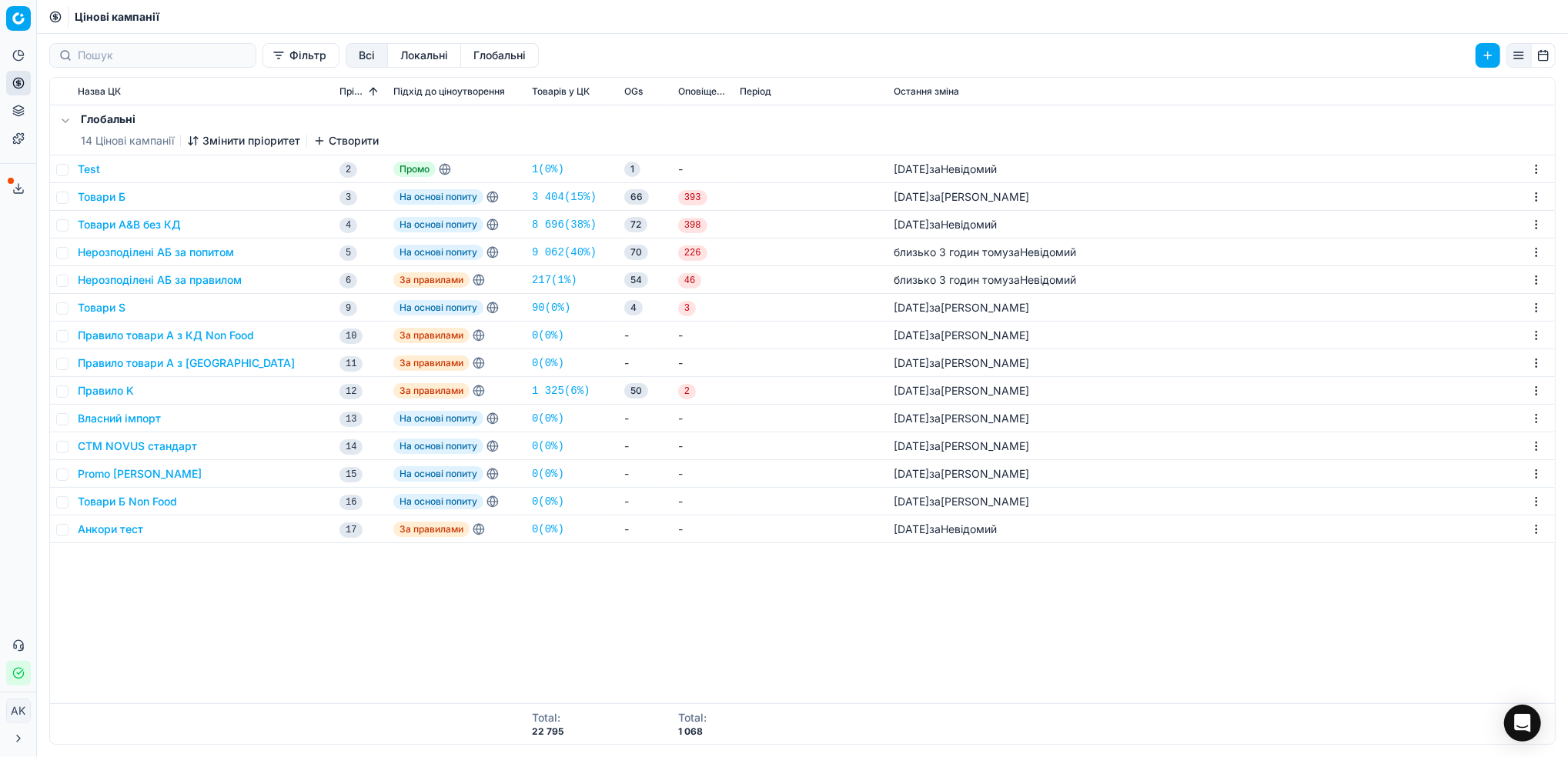
click at [141, 253] on button "Нерозподілені АБ за попитом" at bounding box center [156, 253] width 156 height 16
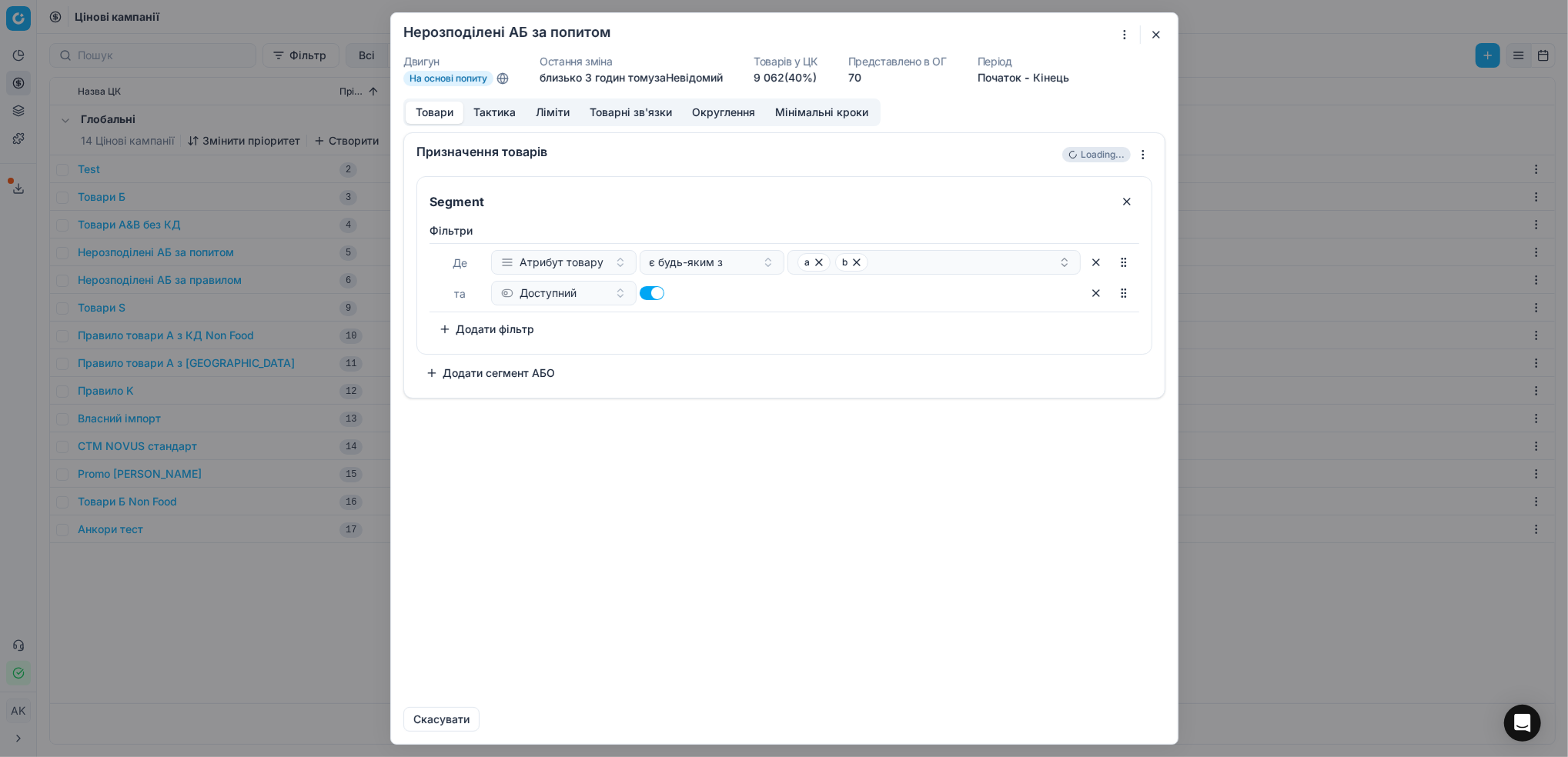
click at [543, 112] on button "Ліміти" at bounding box center [552, 112] width 54 height 22
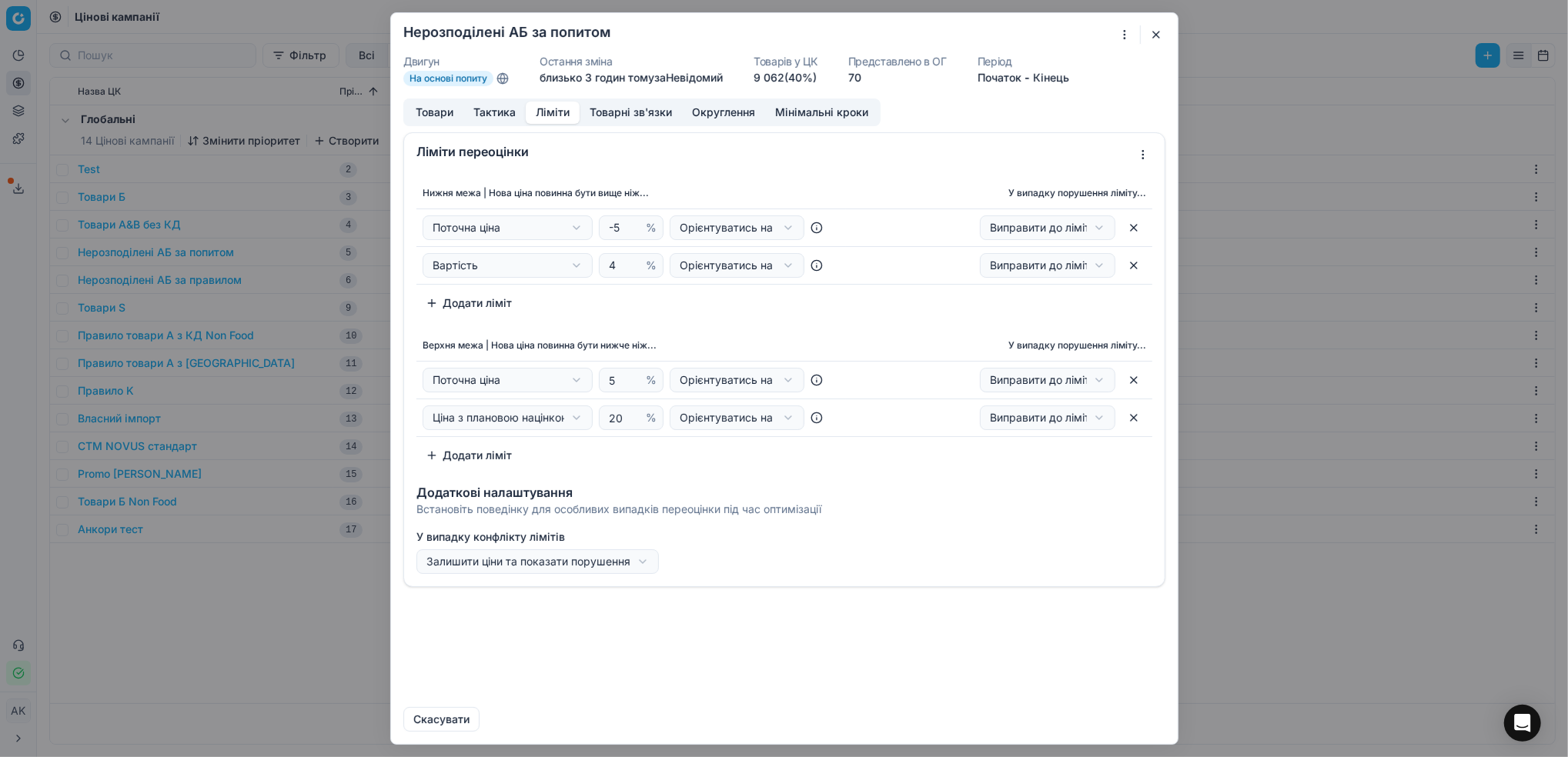
click at [1160, 40] on button "button" at bounding box center [1156, 34] width 18 height 18
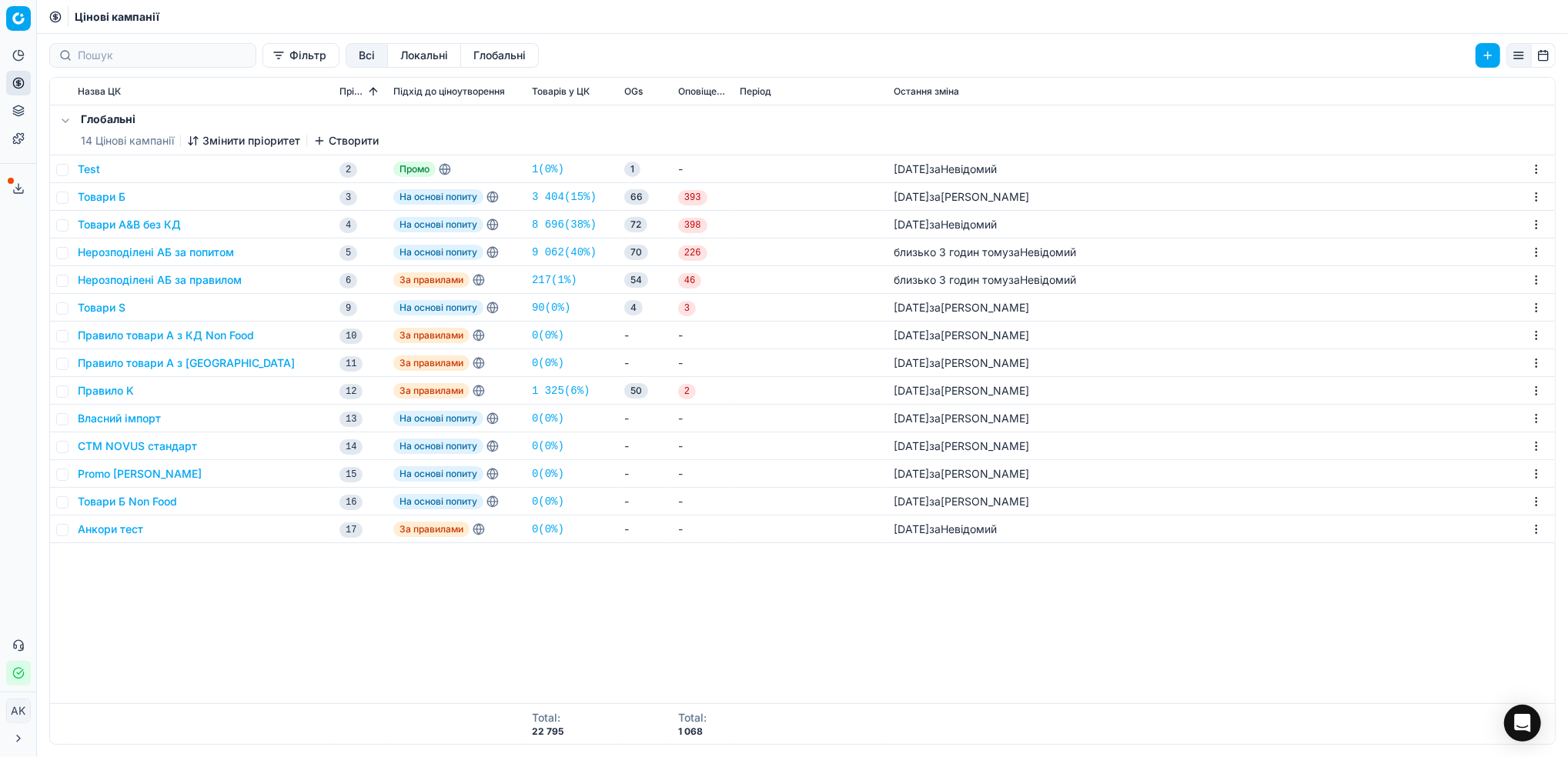
click at [148, 282] on button "Нерозподілені АБ за правилом" at bounding box center [160, 281] width 164 height 16
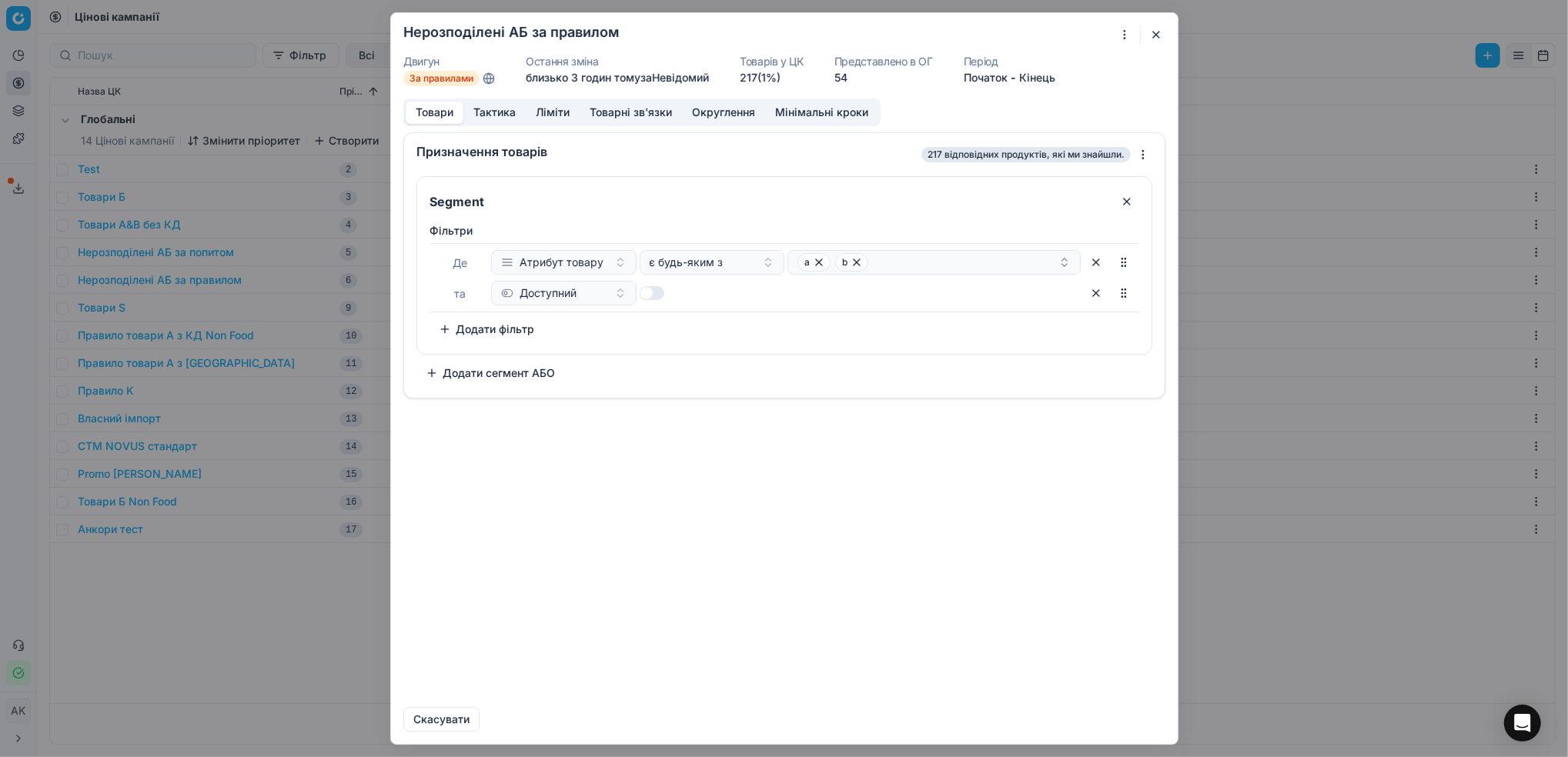
click at [548, 115] on button "Ліміти" at bounding box center [552, 112] width 54 height 22
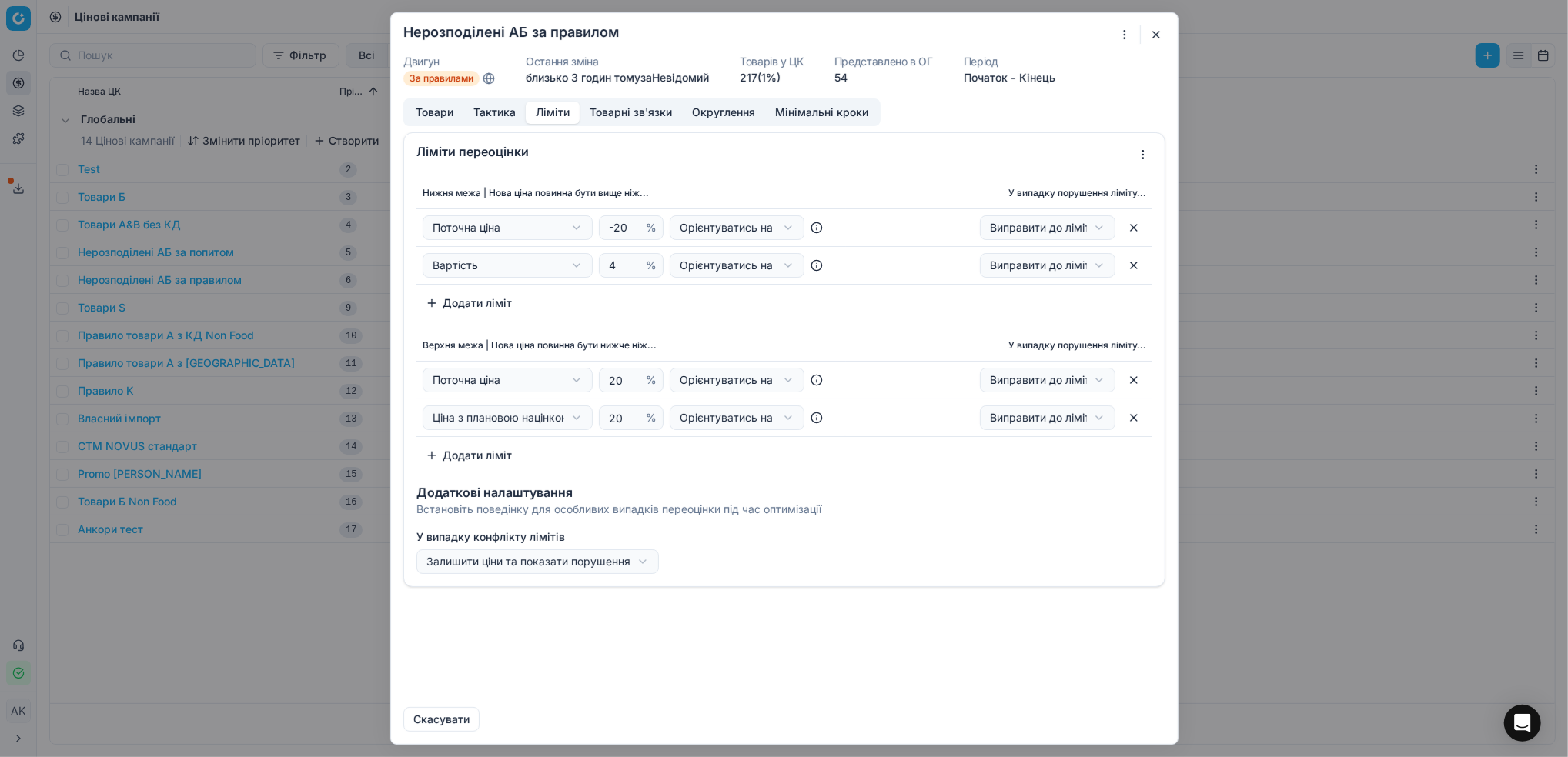
click at [498, 115] on button "Тактика" at bounding box center [494, 112] width 62 height 22
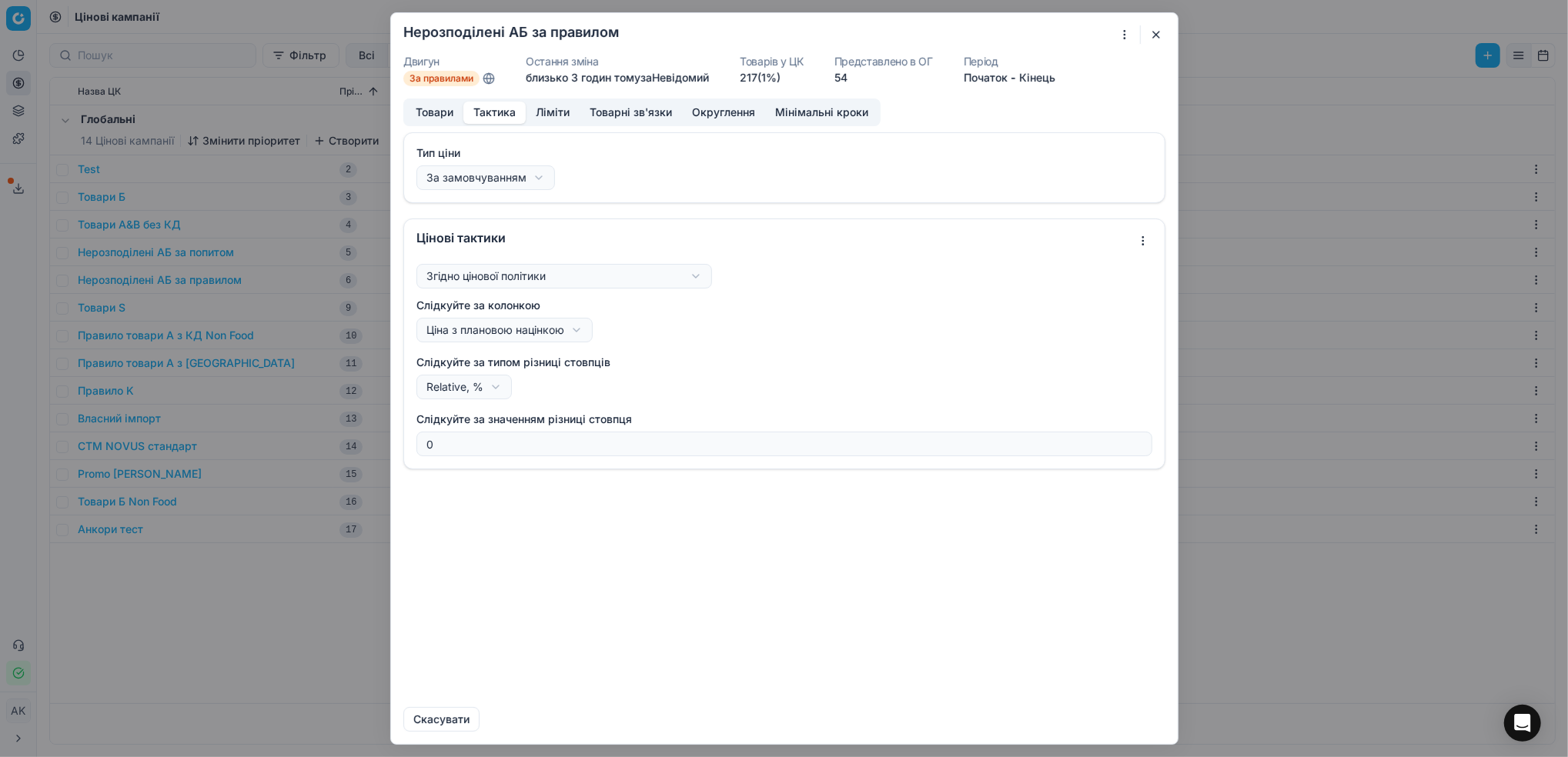
click at [443, 118] on button "Товари" at bounding box center [434, 112] width 58 height 22
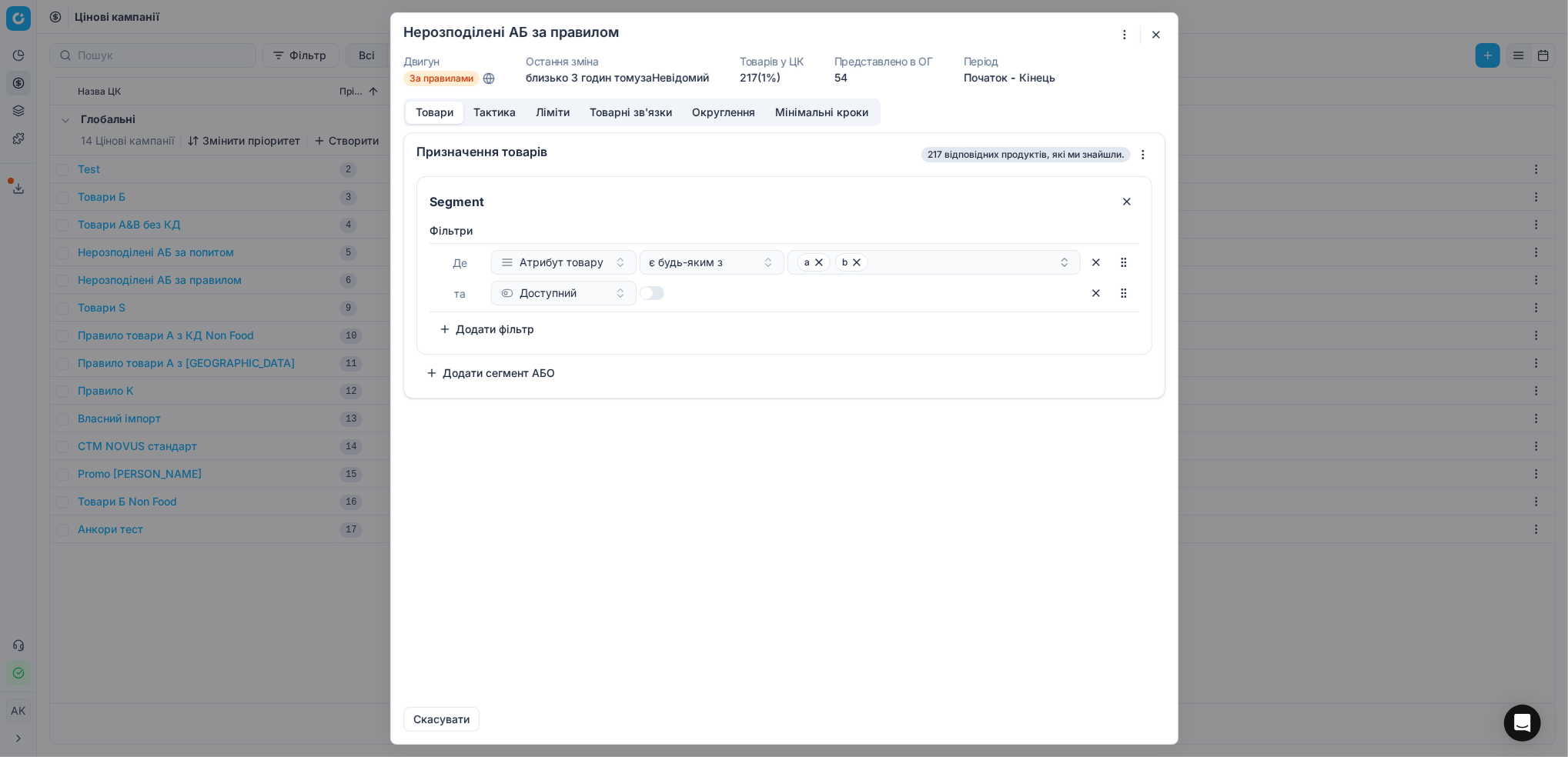
click at [562, 103] on button "Ліміти" at bounding box center [552, 112] width 54 height 22
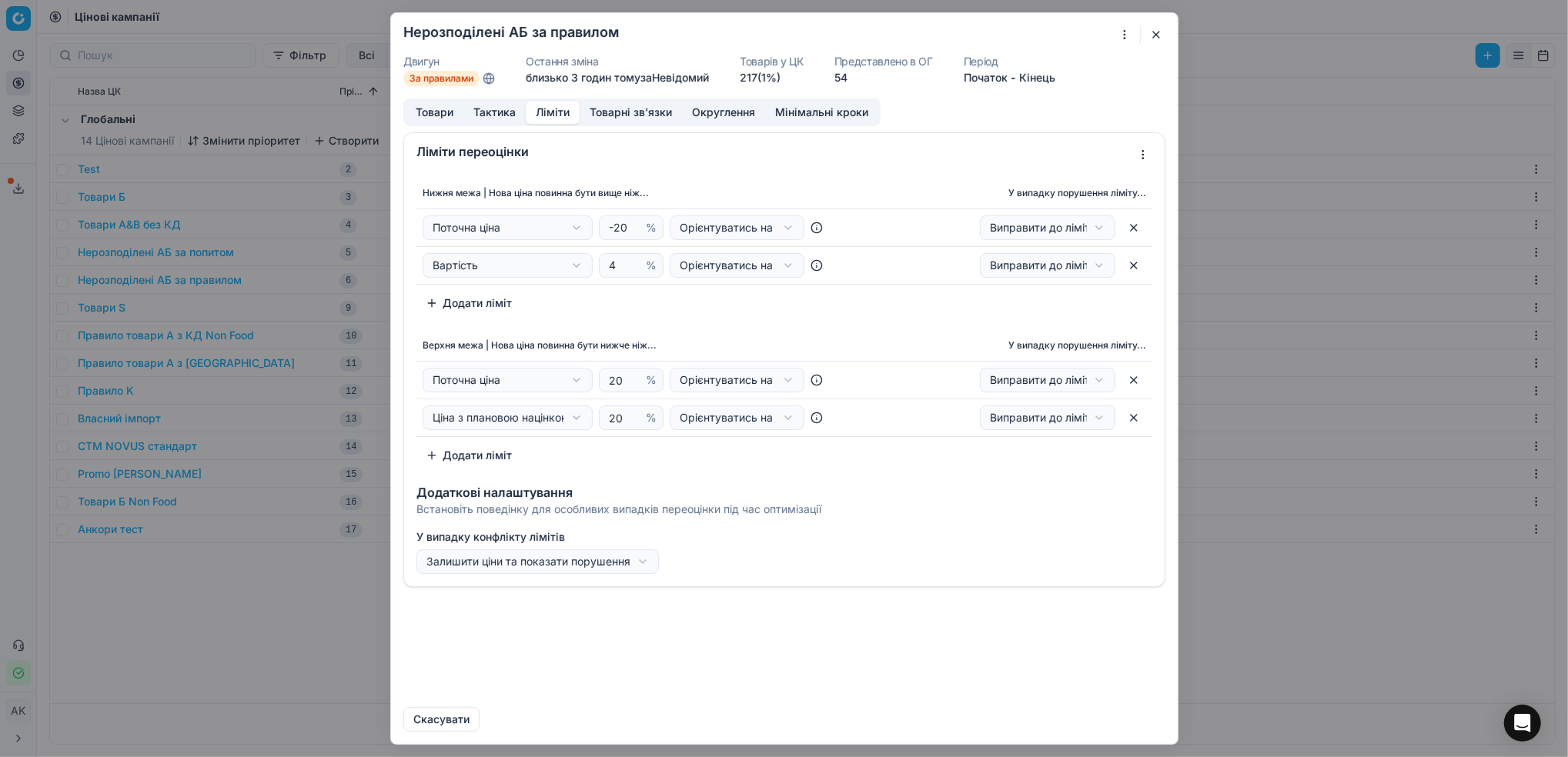
click at [1155, 34] on button "button" at bounding box center [1156, 34] width 18 height 18
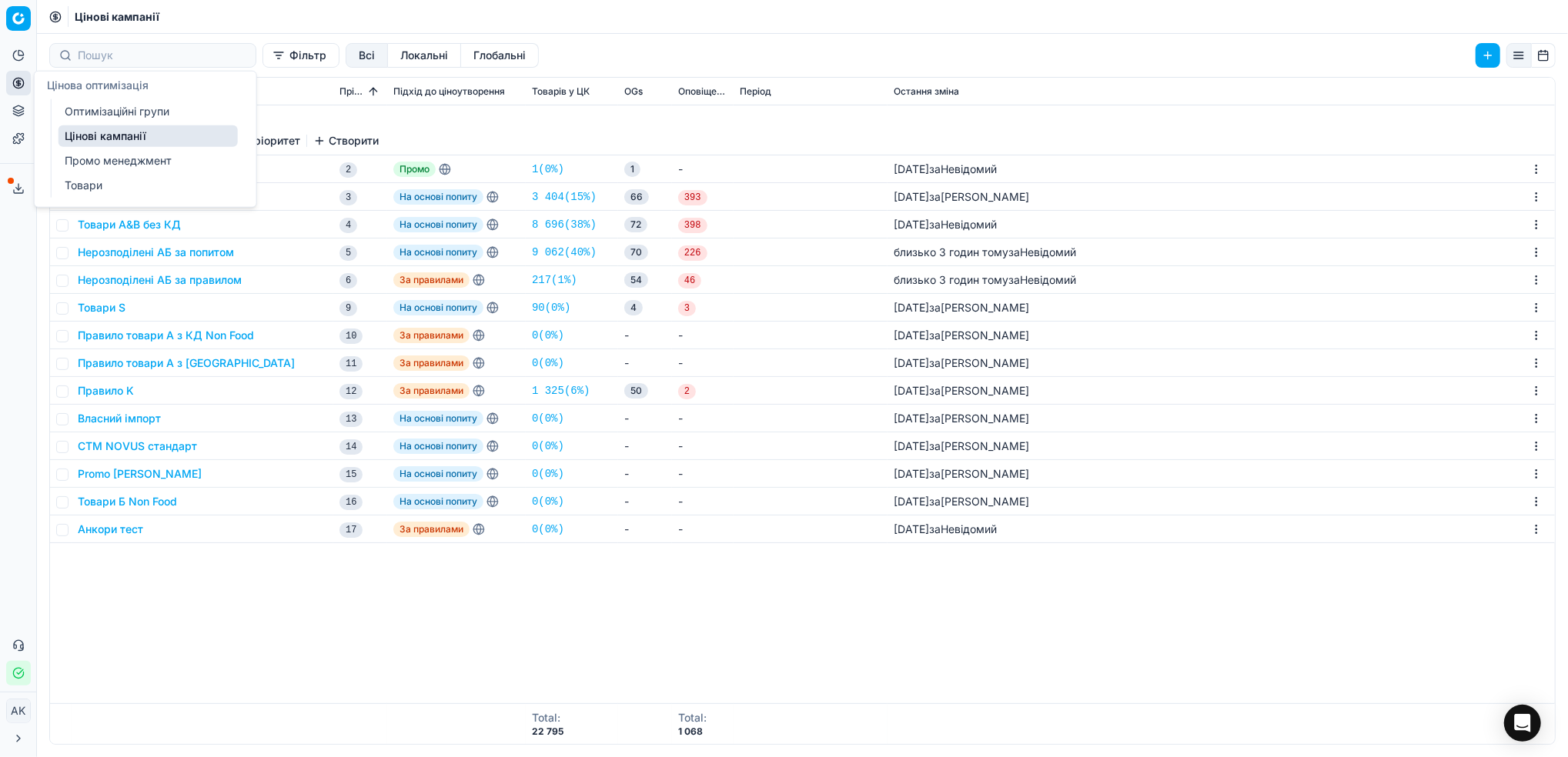
click at [108, 112] on link "Оптимізаційні групи" at bounding box center [148, 111] width 179 height 22
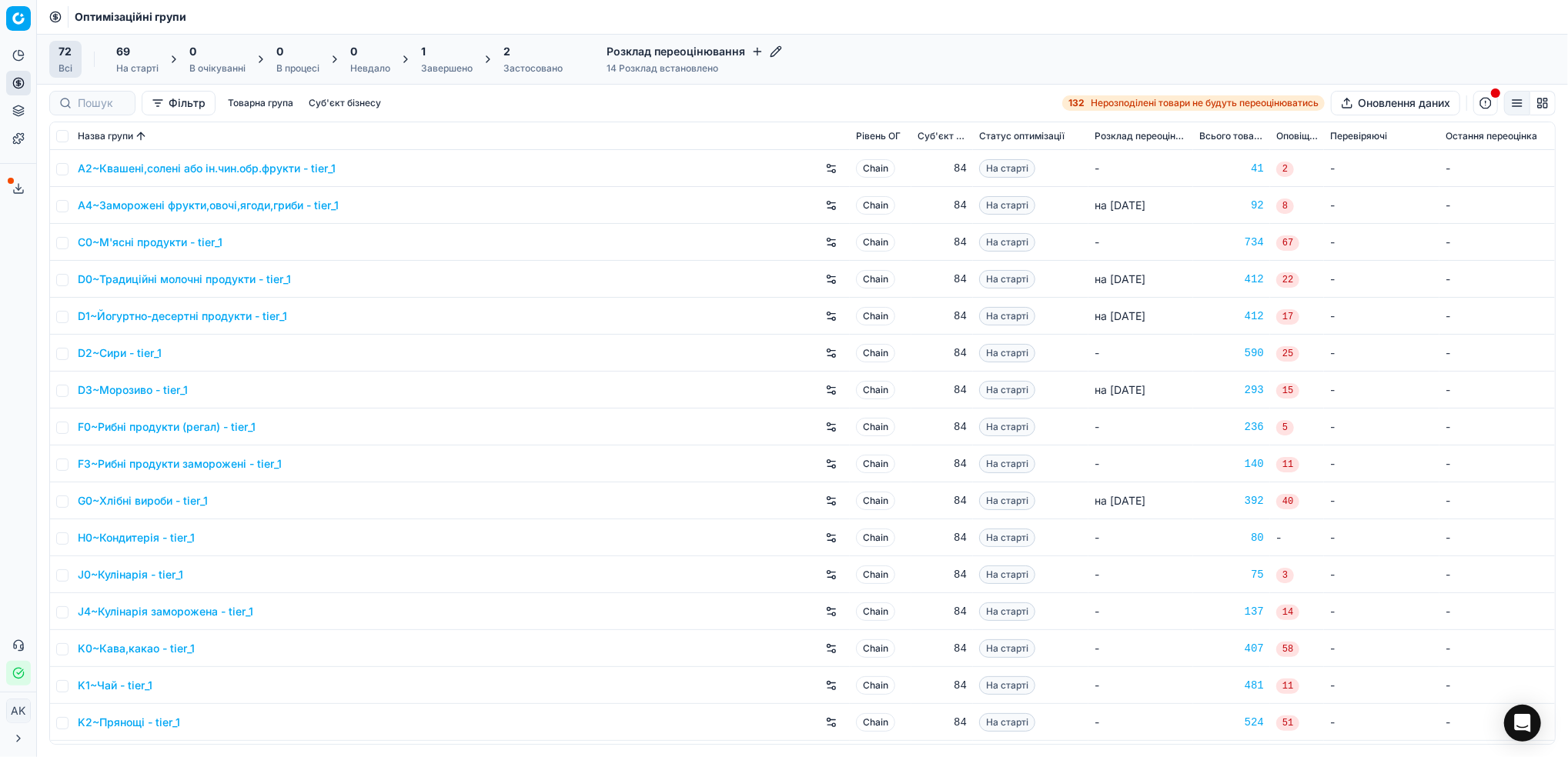
click at [517, 64] on div "Застосовано" at bounding box center [533, 68] width 60 height 12
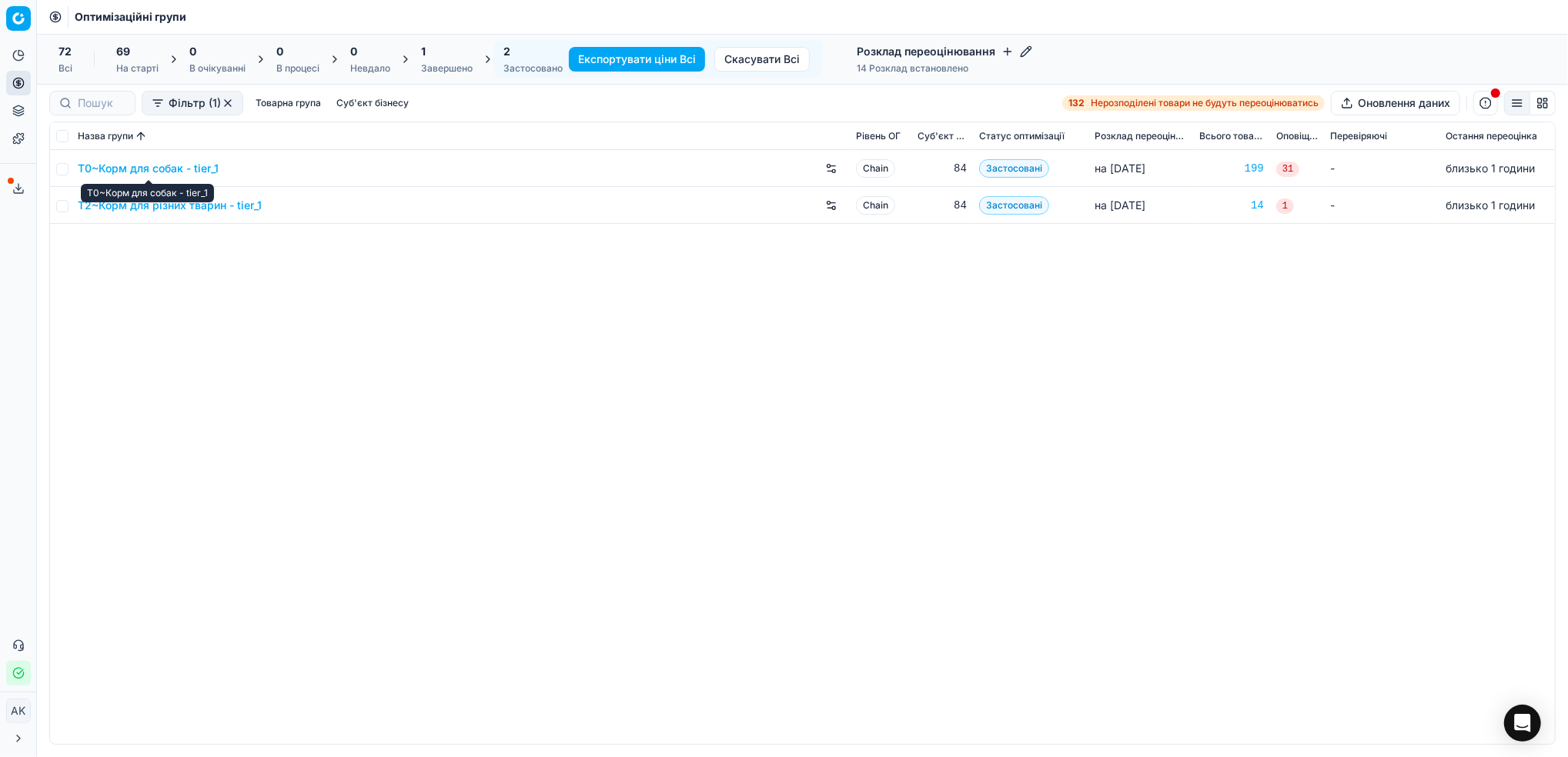
click at [140, 164] on link "T0~Корм для собак - tier_1" at bounding box center [148, 168] width 141 height 16
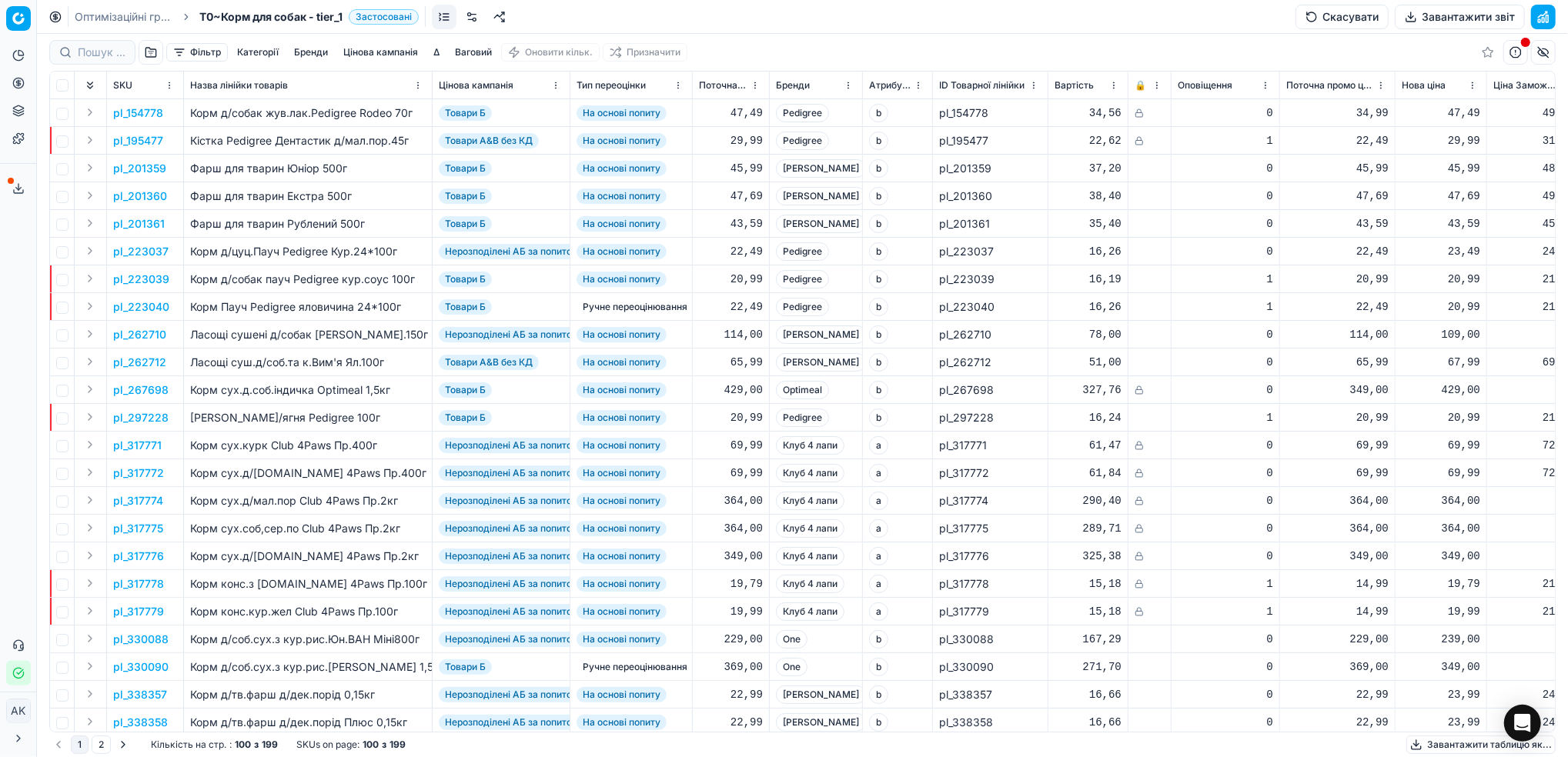
click at [357, 50] on button "Цінова кампанія" at bounding box center [380, 52] width 87 height 18
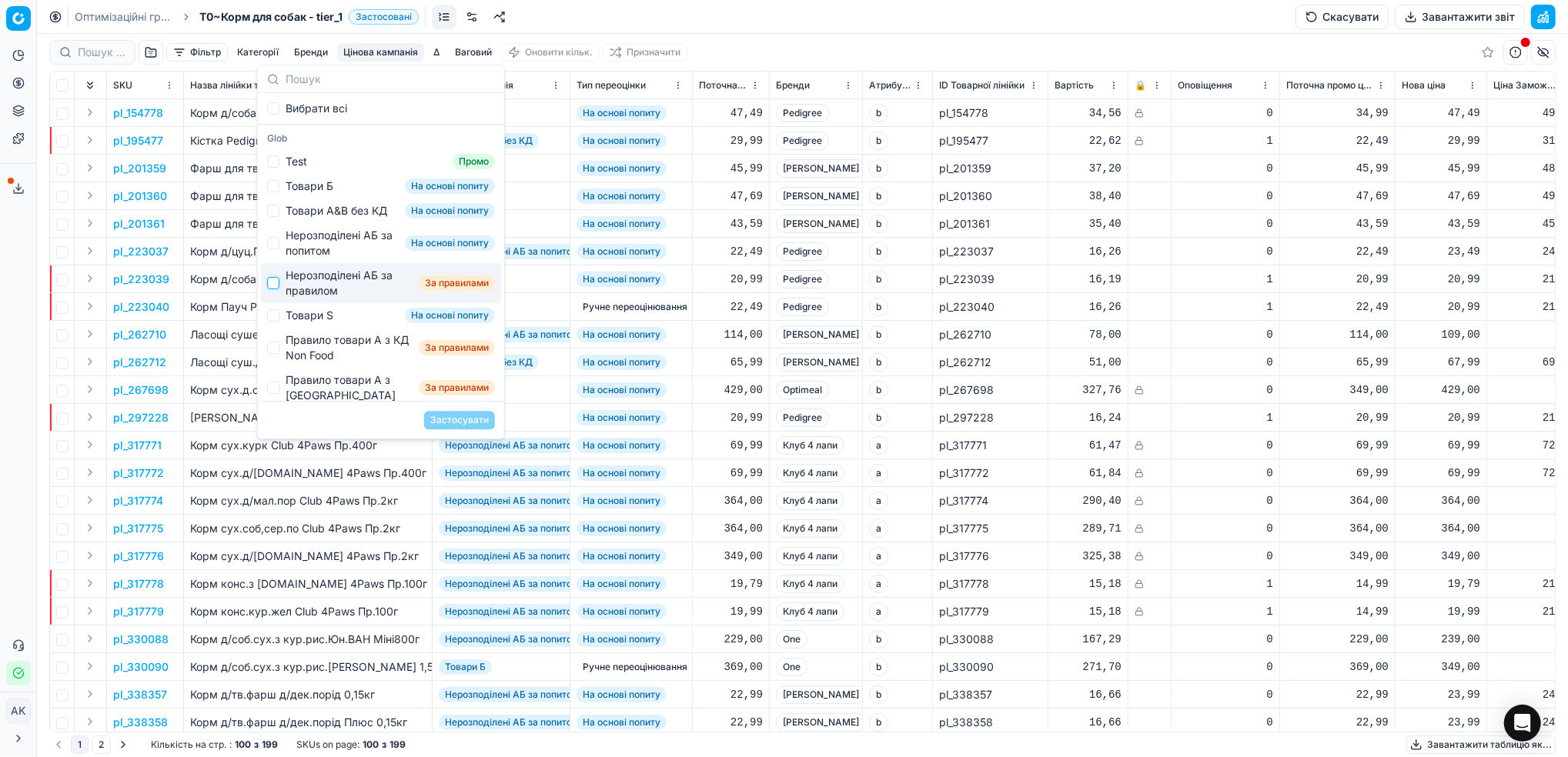
drag, startPoint x: 273, startPoint y: 296, endPoint x: 304, endPoint y: 317, distance: 37.4
click at [274, 289] on input "Suggestions" at bounding box center [273, 283] width 12 height 12
checkbox input "true"
click at [457, 418] on button "Застосувати" at bounding box center [459, 419] width 71 height 18
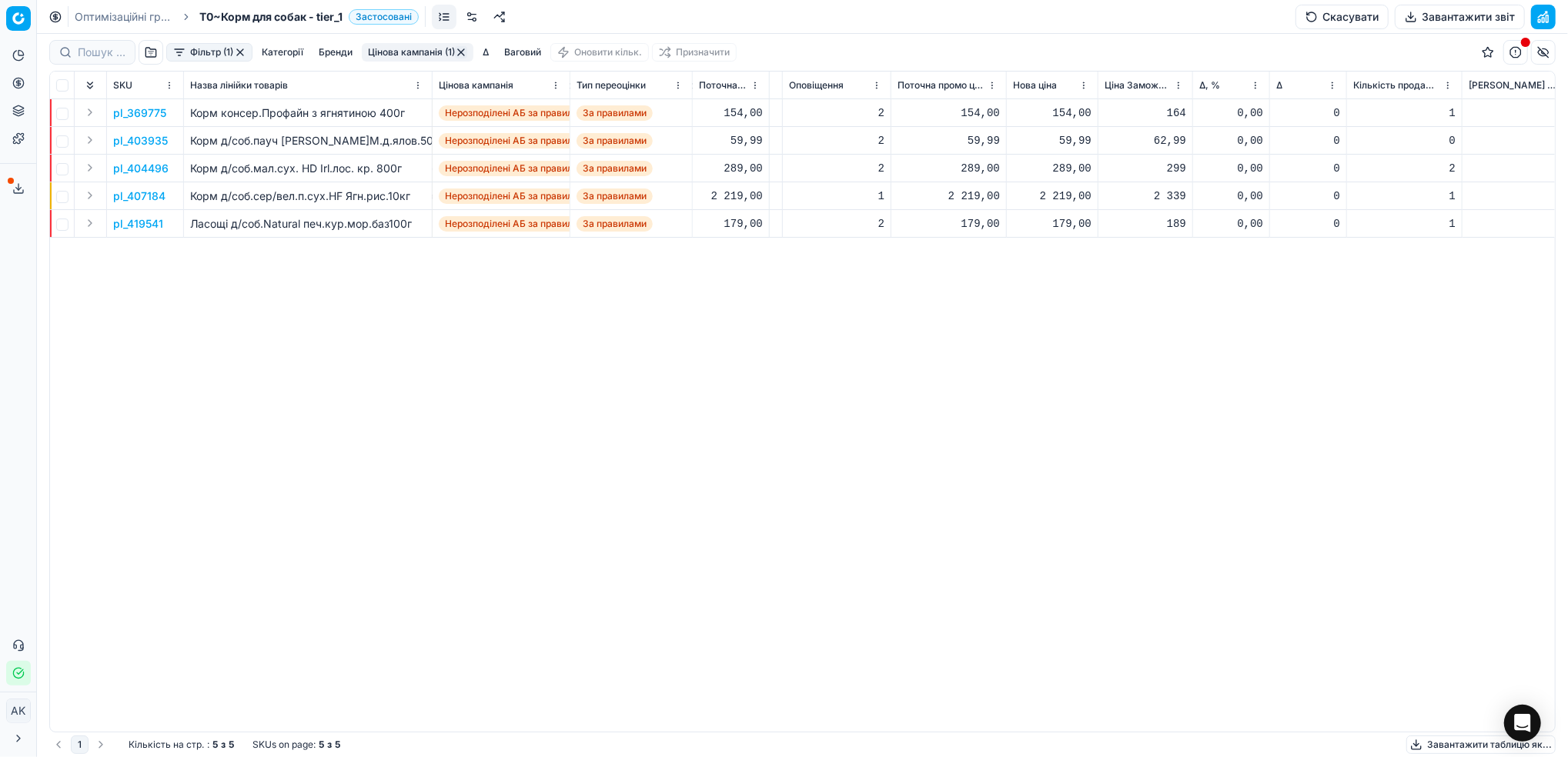
scroll to position [0, 521]
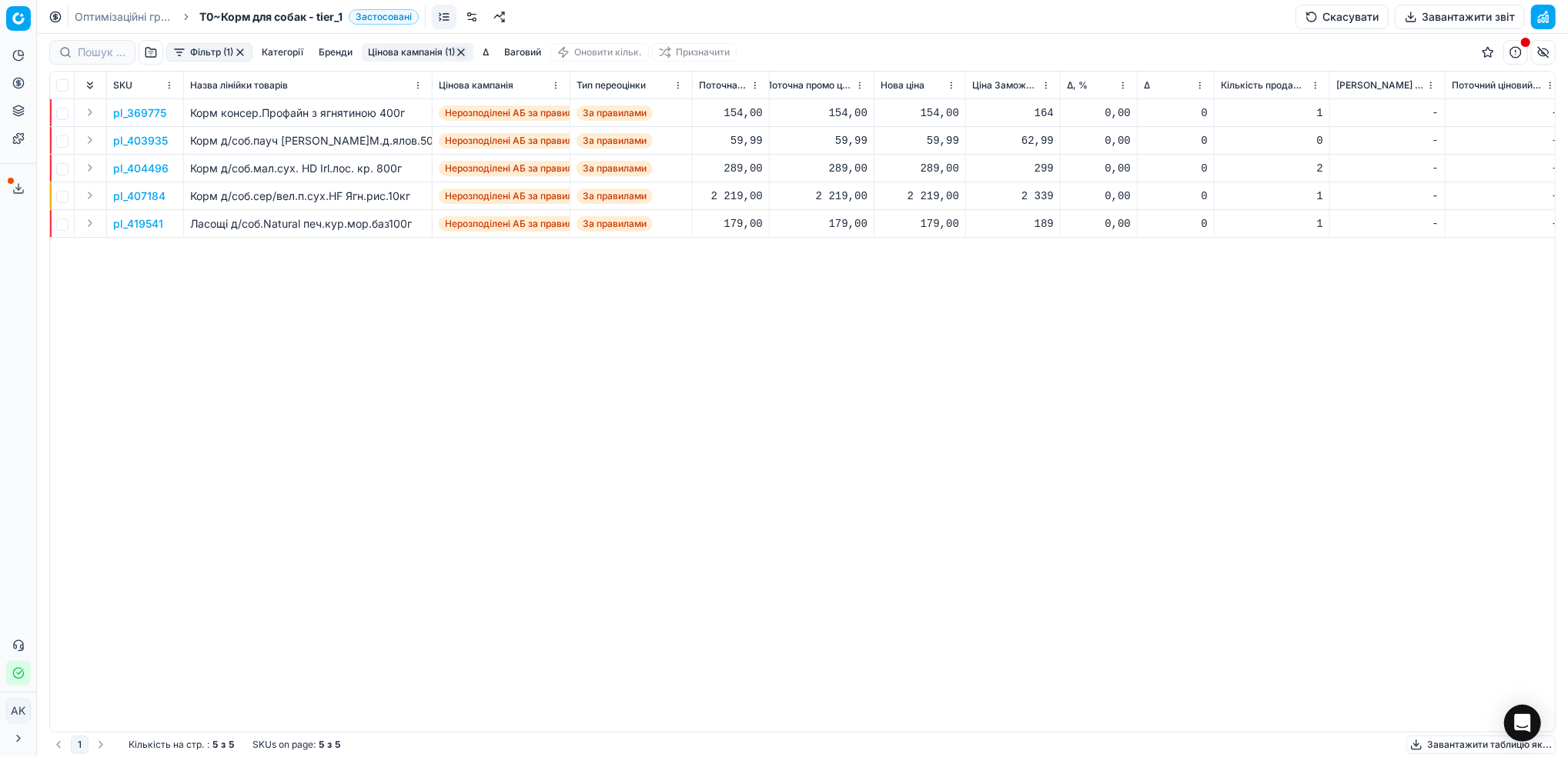
click at [412, 54] on button "Цінова кампанія (1)" at bounding box center [417, 52] width 111 height 18
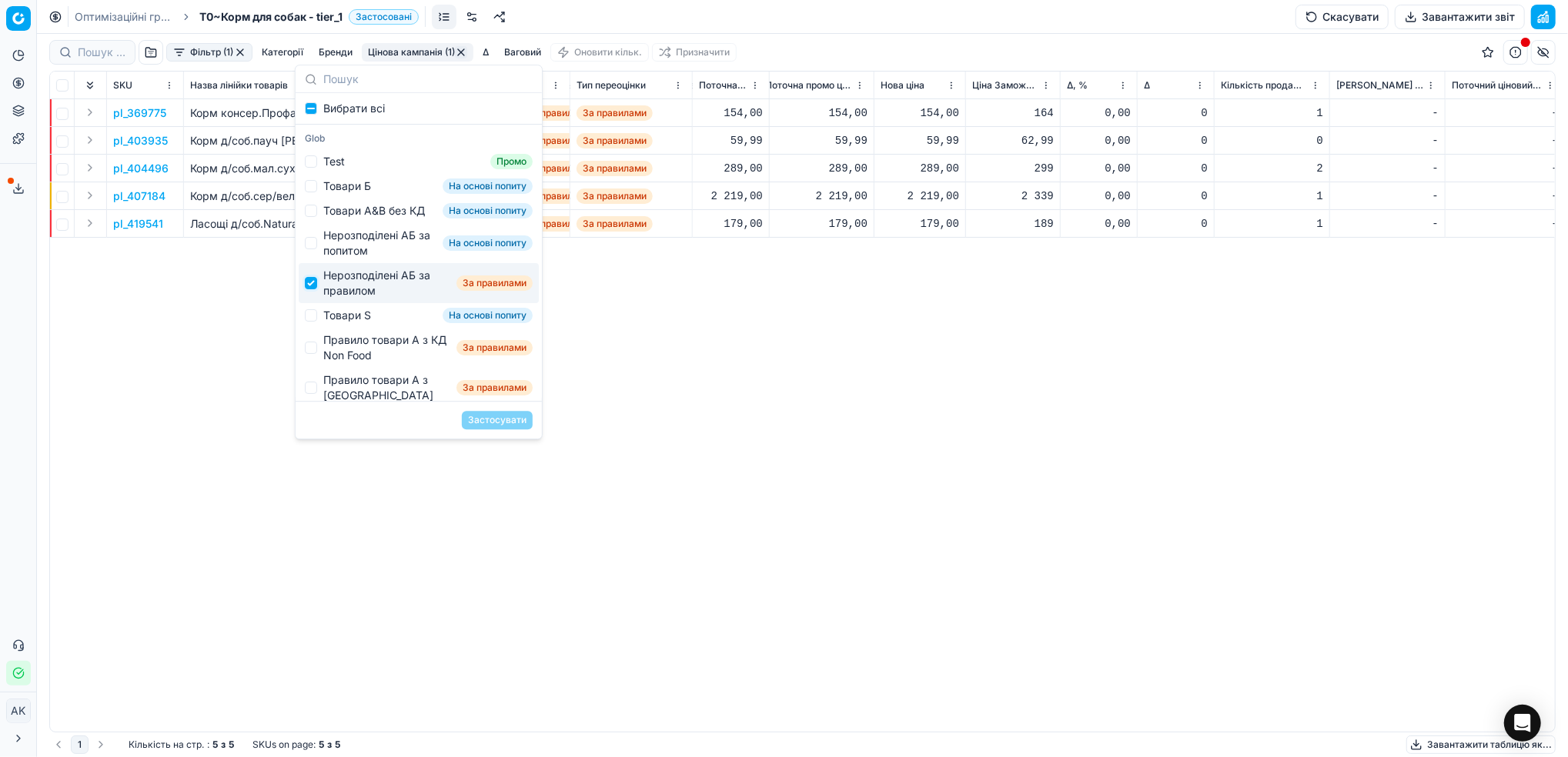
click at [315, 289] on input "Suggestions" at bounding box center [311, 283] width 12 height 12
checkbox input "false"
click at [316, 254] on div "Нерозподілені АБ за попитом На основі попиту" at bounding box center [419, 243] width 240 height 40
checkbox input "true"
click at [501, 418] on button "Застосувати" at bounding box center [497, 419] width 71 height 18
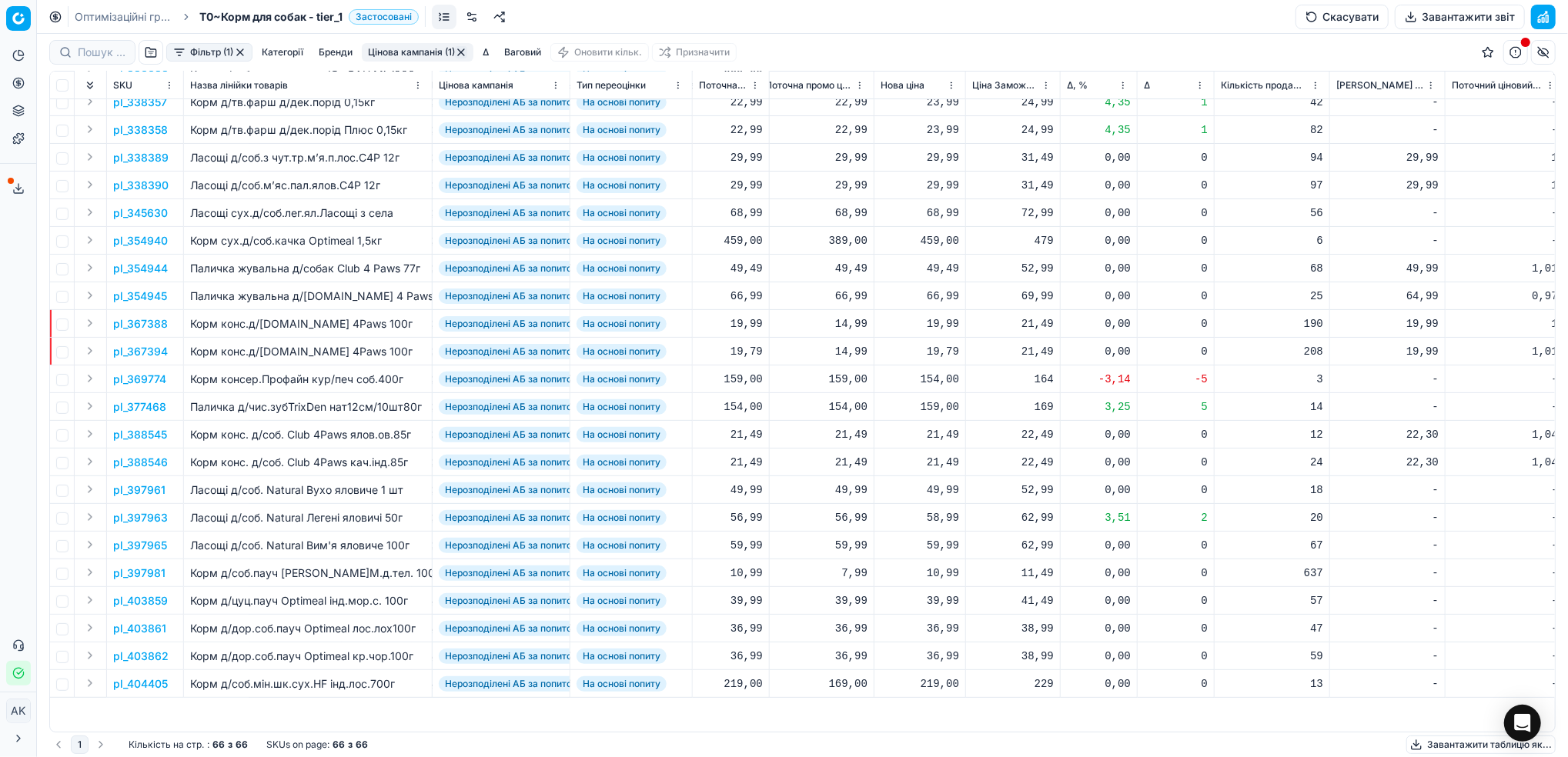
scroll to position [0, 521]
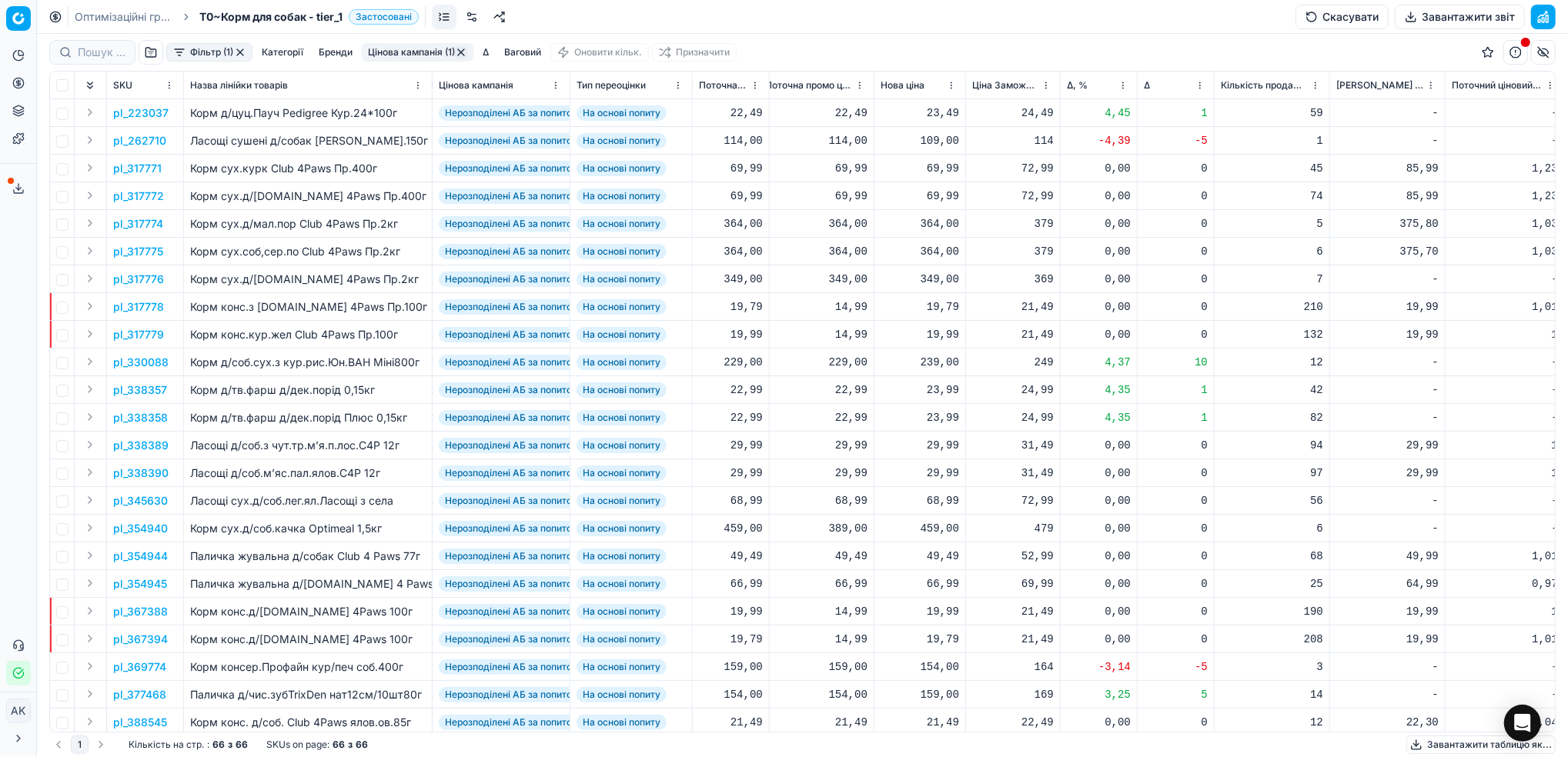
click at [465, 53] on button "button" at bounding box center [461, 53] width 12 height 12
click at [132, 11] on link "Оптимізаційні групи" at bounding box center [124, 18] width 98 height 16
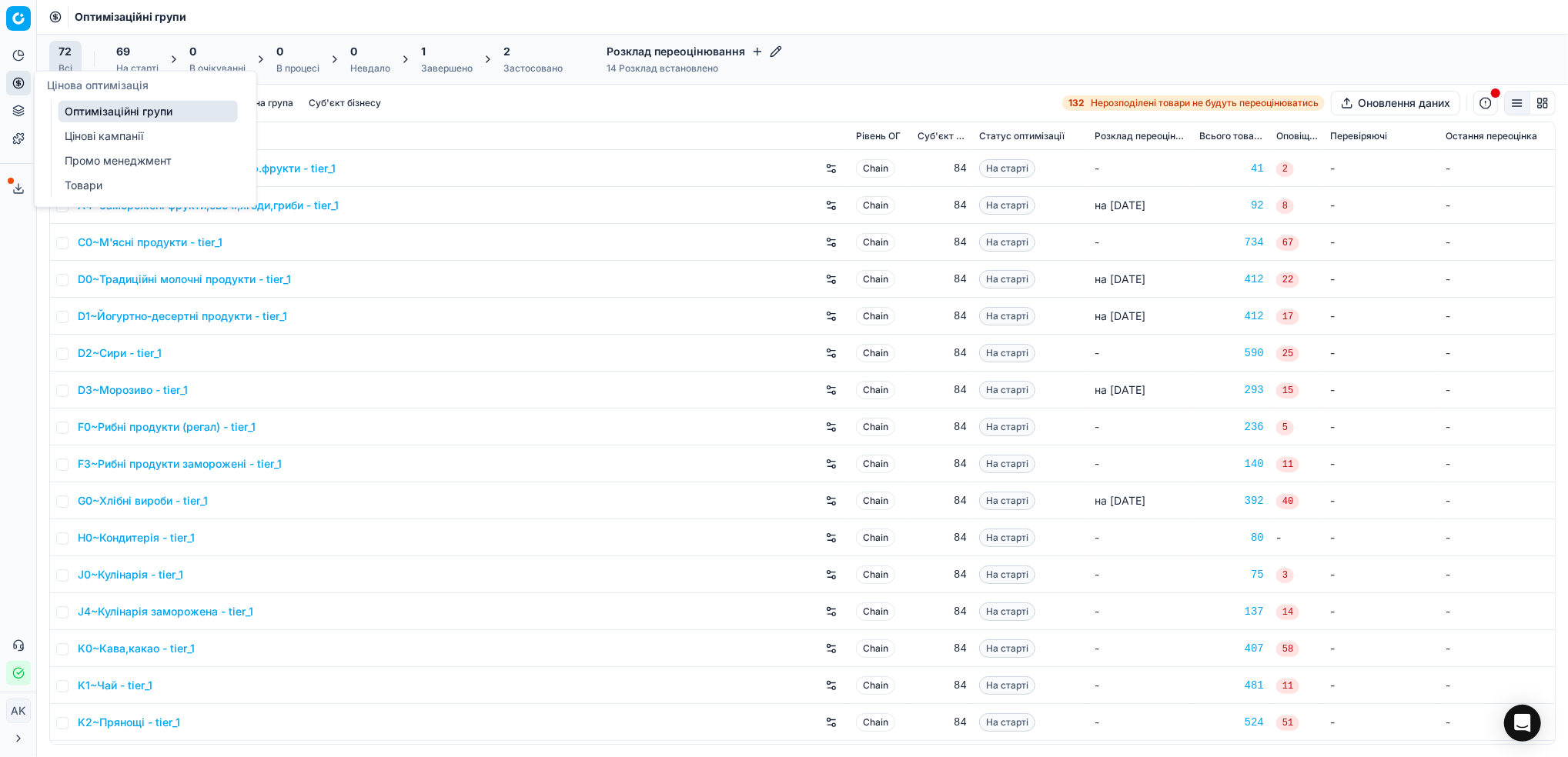
drag, startPoint x: 79, startPoint y: 135, endPoint x: 102, endPoint y: 135, distance: 23.0
click at [79, 135] on link "Цінові кампанії" at bounding box center [148, 136] width 179 height 22
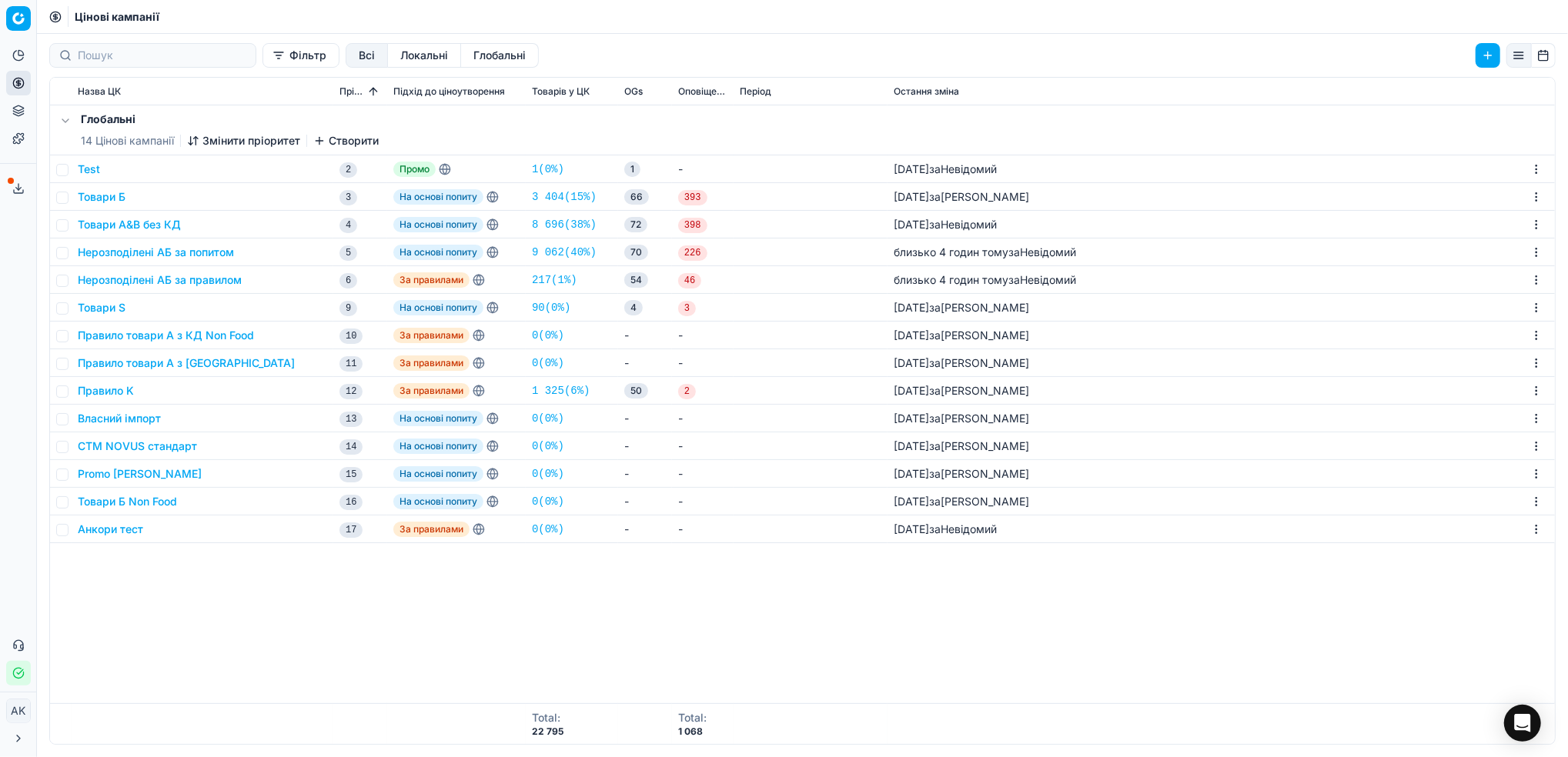
click at [117, 228] on button "Товари А&B без КД" at bounding box center [130, 225] width 104 height 16
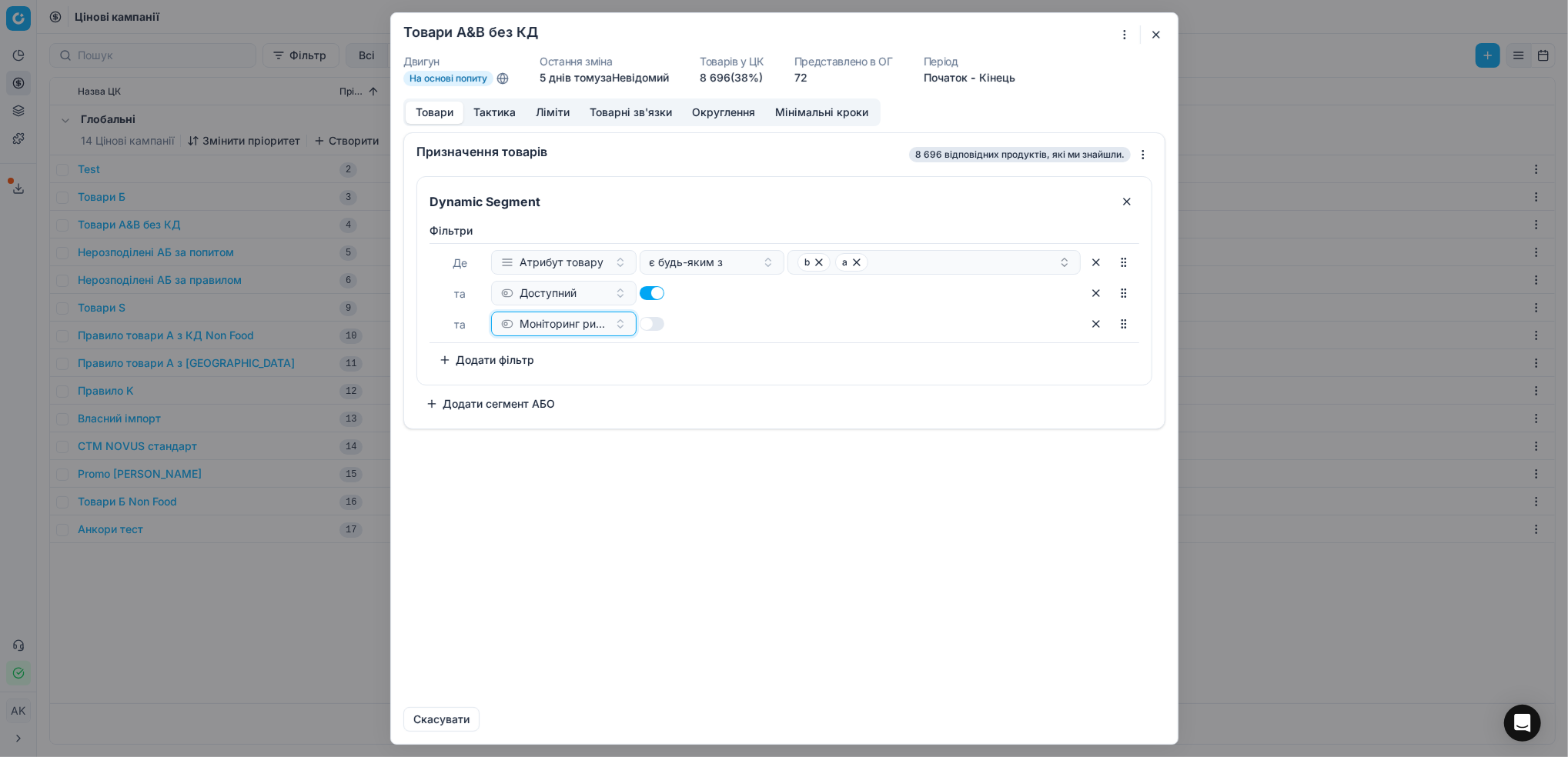
click at [584, 328] on span "Моніторинг ринку" at bounding box center [563, 325] width 89 height 16
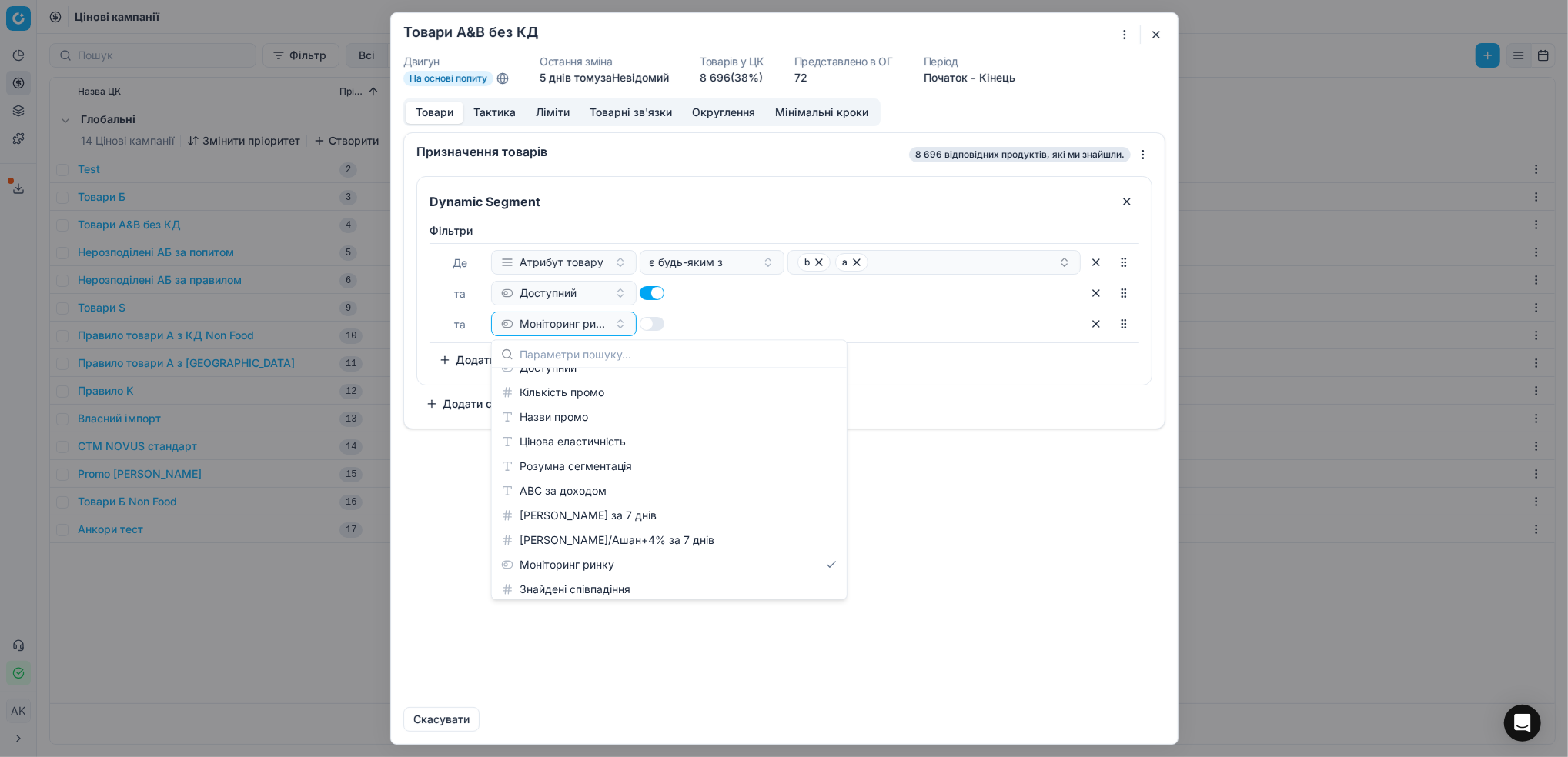
scroll to position [382, 0]
click at [1156, 36] on button "button" at bounding box center [1156, 34] width 18 height 18
